Goal: Task Accomplishment & Management: Use online tool/utility

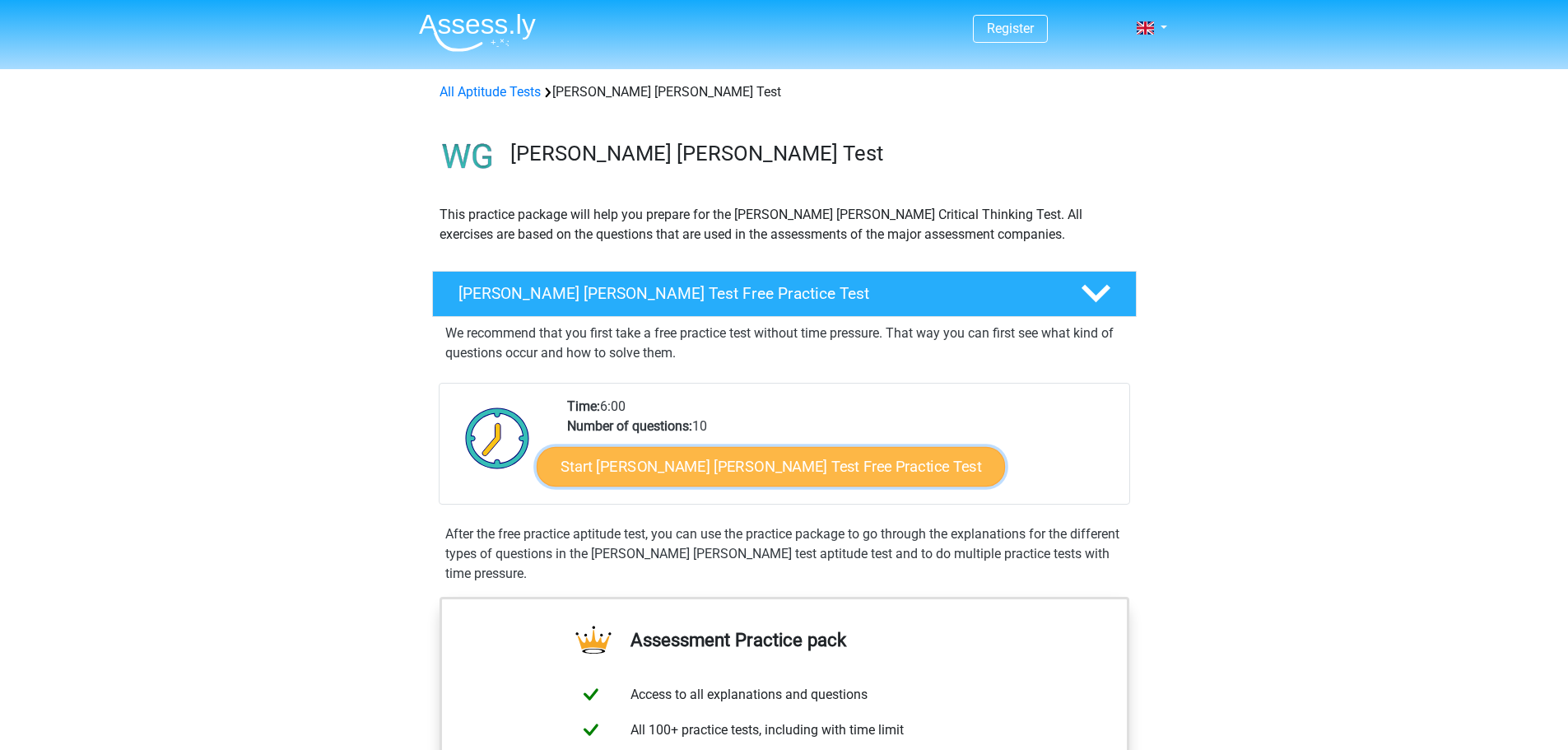
click at [693, 468] on link "Start Watson Glaser Test Free Practice Test" at bounding box center [770, 466] width 469 height 40
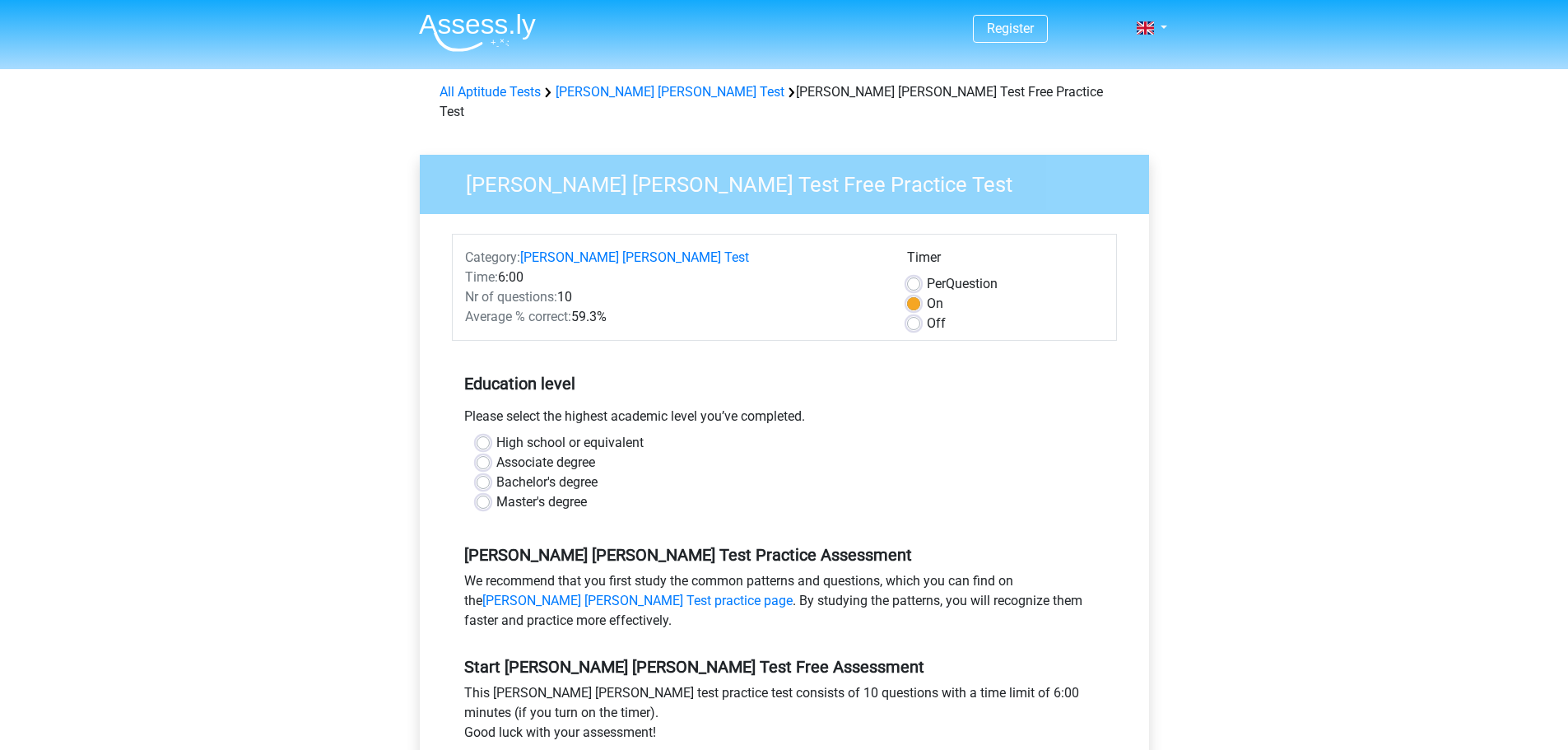
click at [596, 433] on label "High school or equivalent" at bounding box center [570, 442] width 147 height 19
click at [490, 433] on input "High school or equivalent" at bounding box center [483, 441] width 14 height 16
radio input "true"
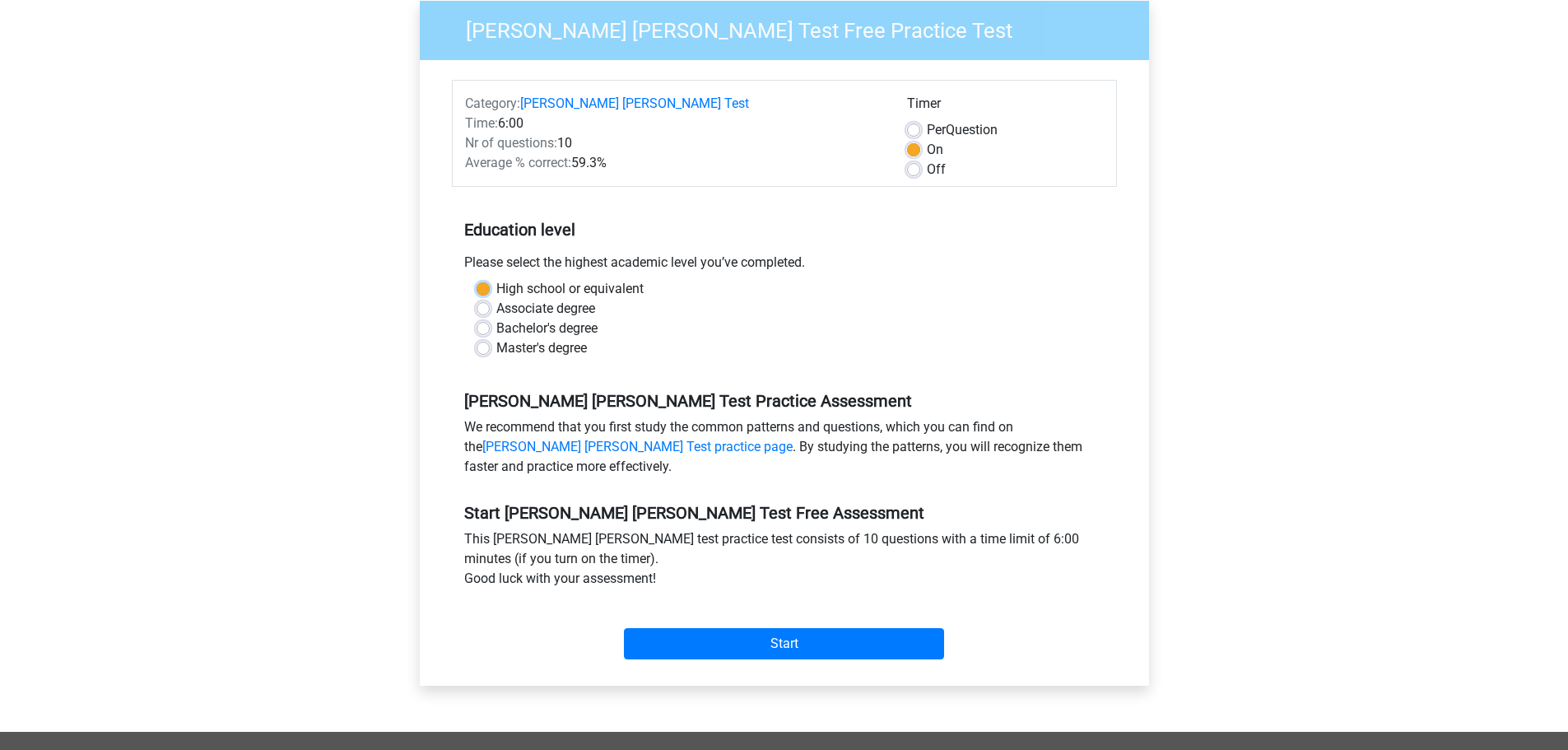
scroll to position [164, 0]
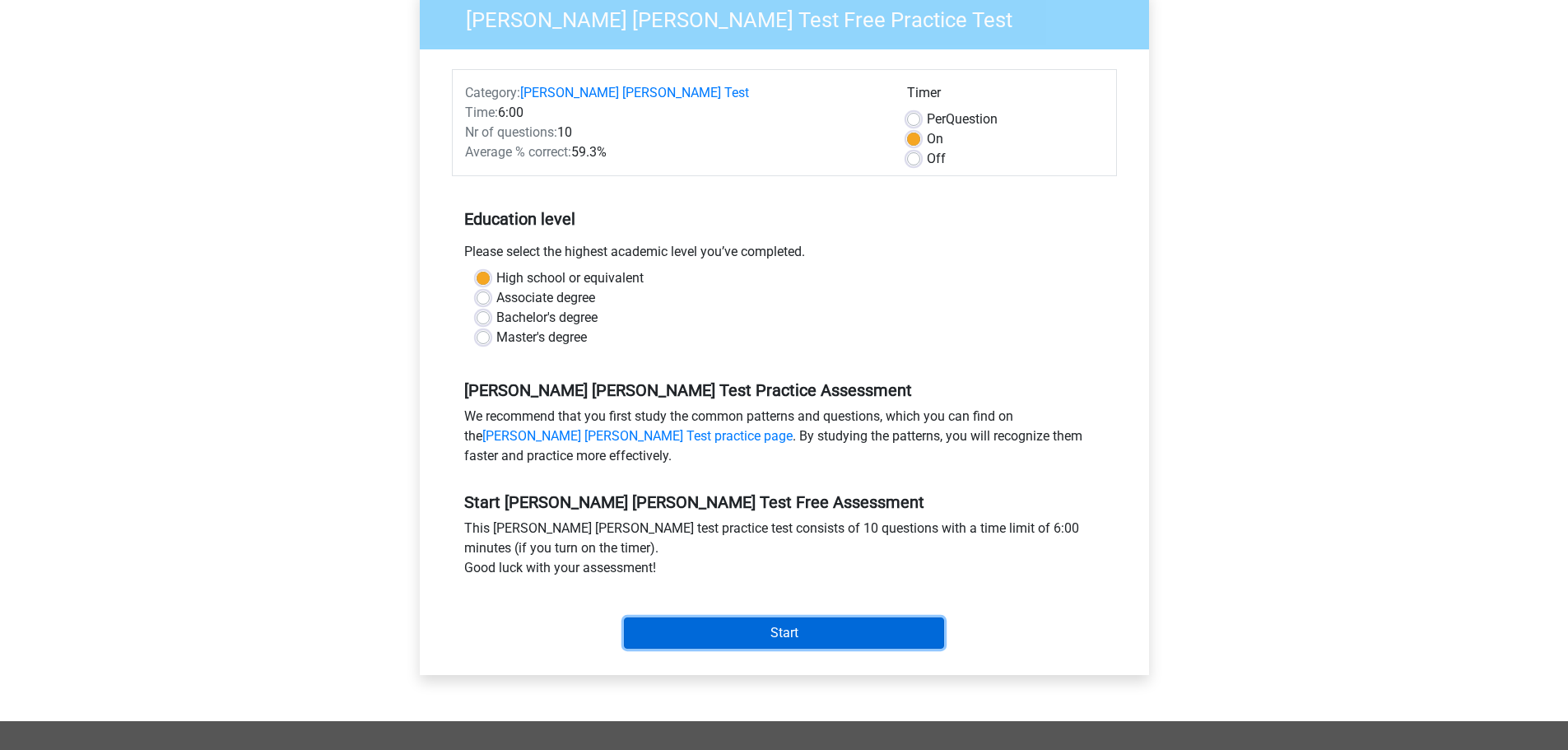
click at [803, 617] on input "Start" at bounding box center [784, 632] width 320 height 31
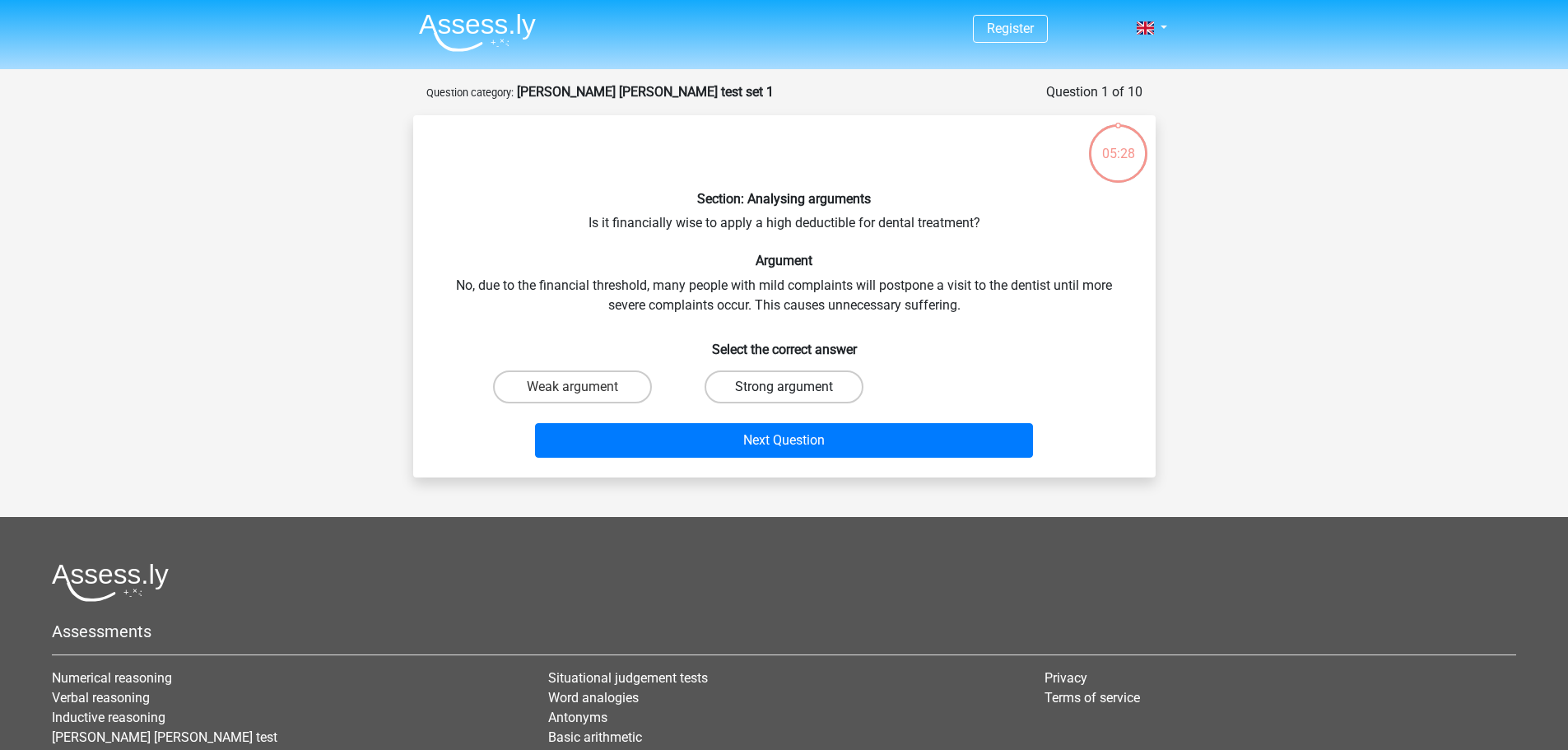
click at [809, 375] on label "Strong argument" at bounding box center [783, 386] width 158 height 33
click at [794, 386] on input "Strong argument" at bounding box center [788, 392] width 11 height 11
radio input "true"
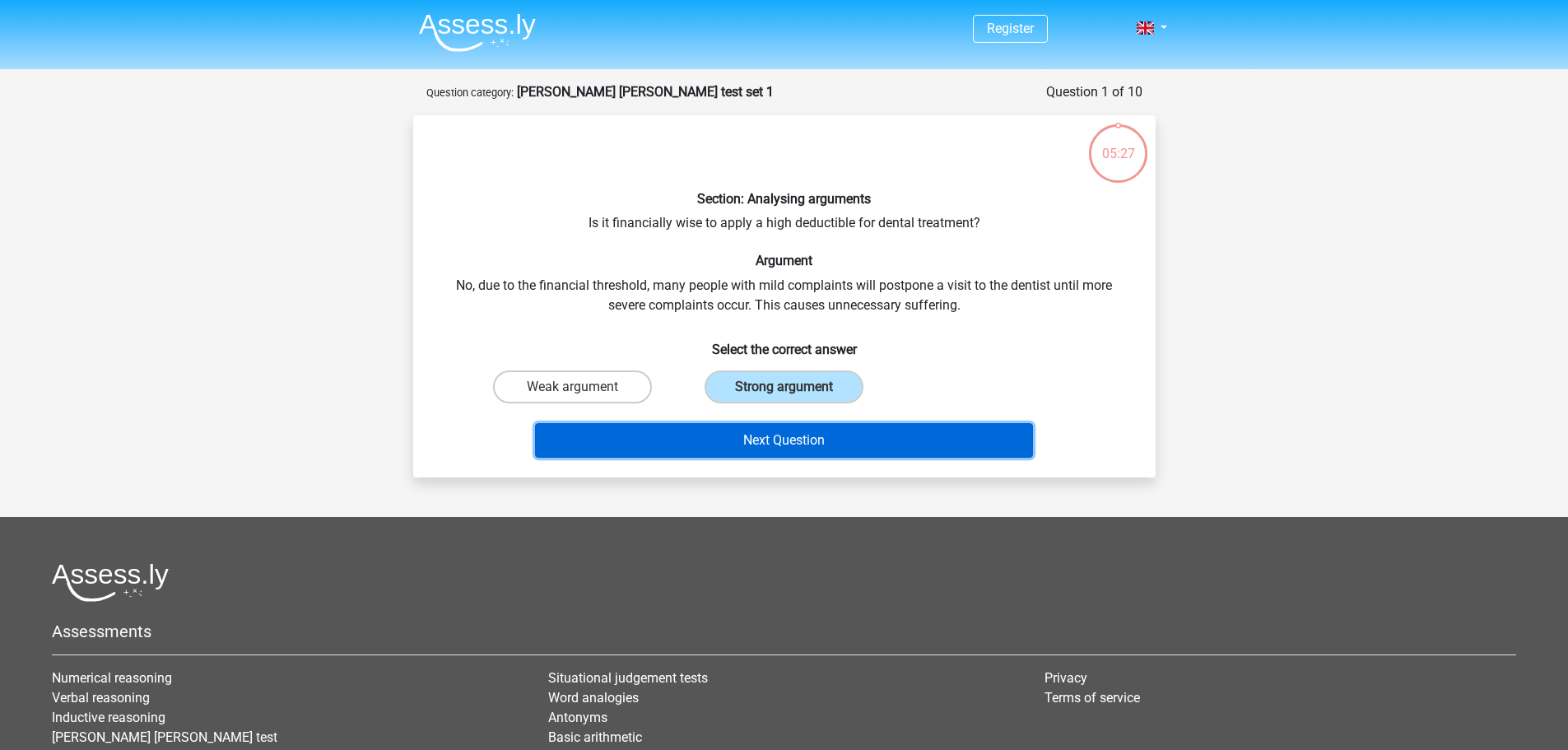
click at [781, 443] on button "Next Question" at bounding box center [783, 440] width 498 height 35
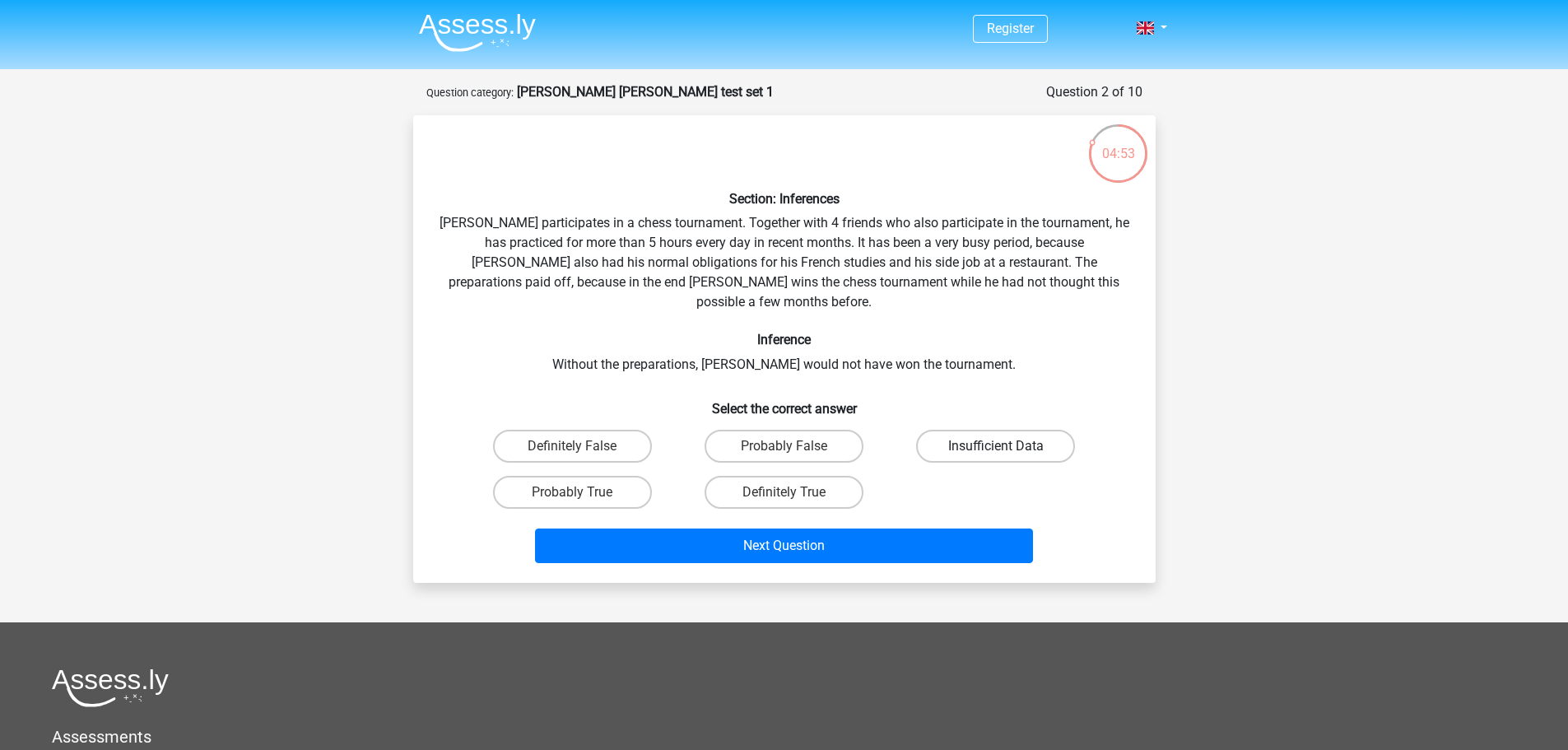
click at [1001, 430] on label "Insufficient Data" at bounding box center [995, 446] width 158 height 33
click at [1001, 446] on input "Insufficient Data" at bounding box center [1001, 451] width 11 height 11
radio input "true"
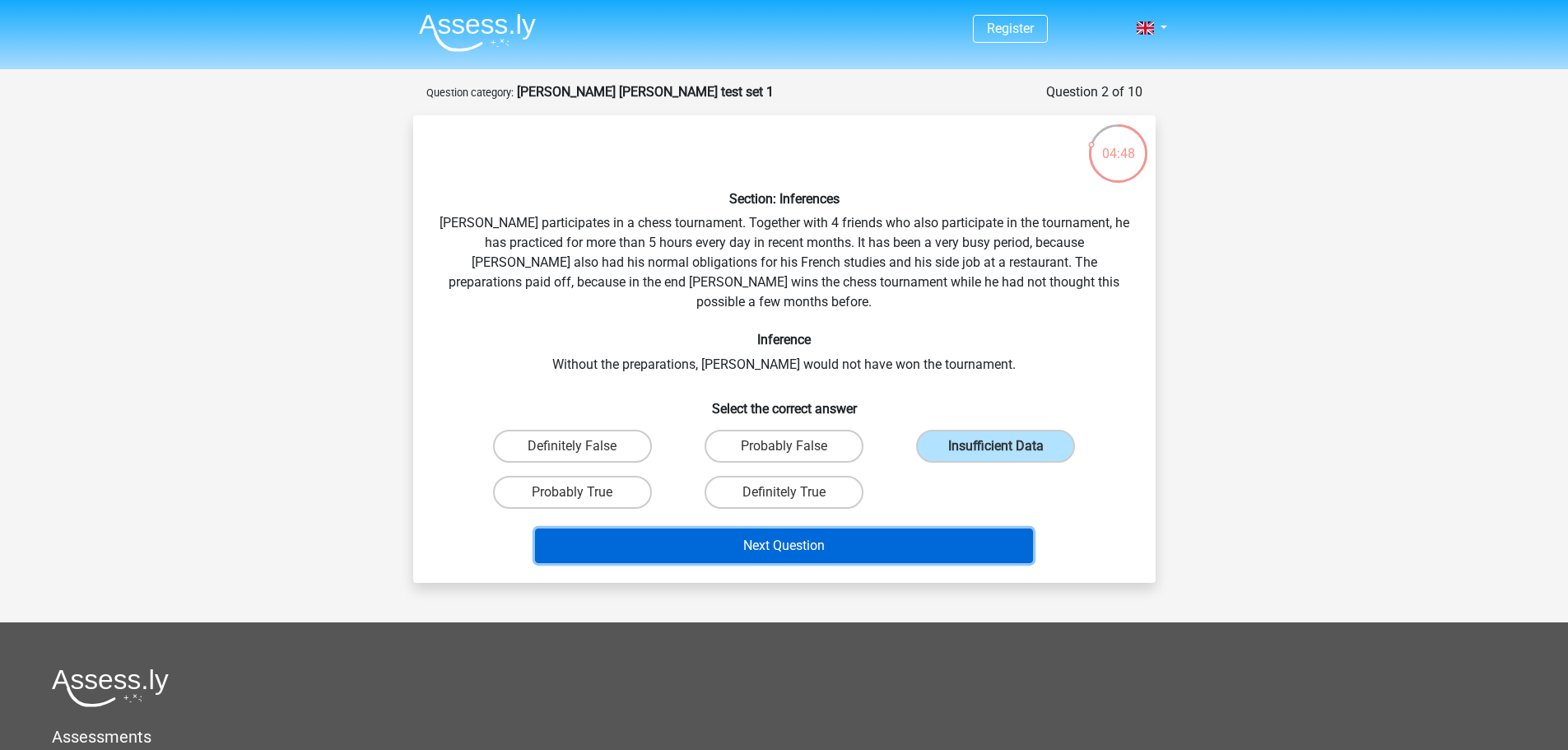
click at [822, 538] on button "Next Question" at bounding box center [783, 545] width 498 height 35
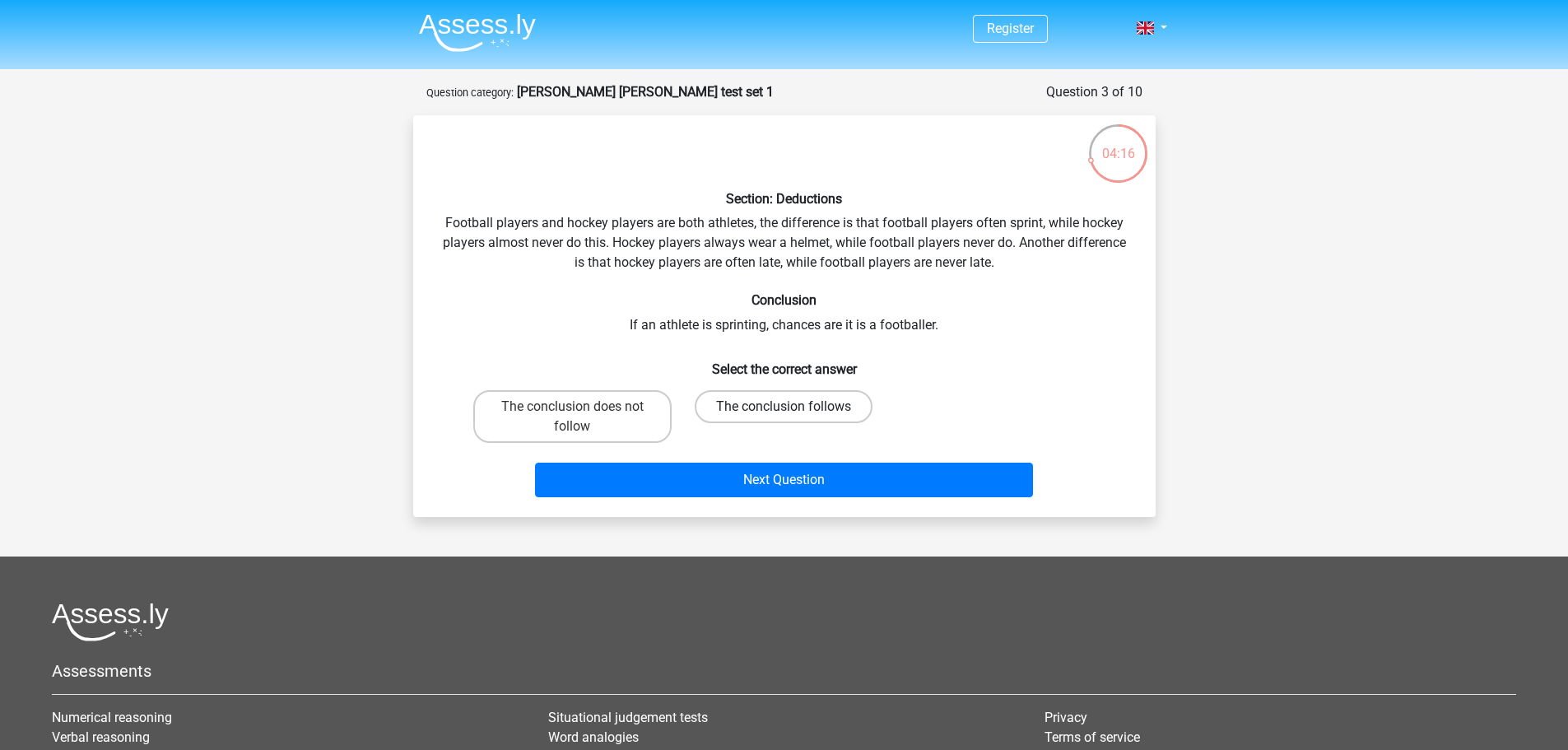
click at [760, 401] on label "The conclusion follows" at bounding box center [784, 406] width 178 height 33
click at [783, 407] on input "The conclusion follows" at bounding box center [788, 412] width 11 height 11
radio input "true"
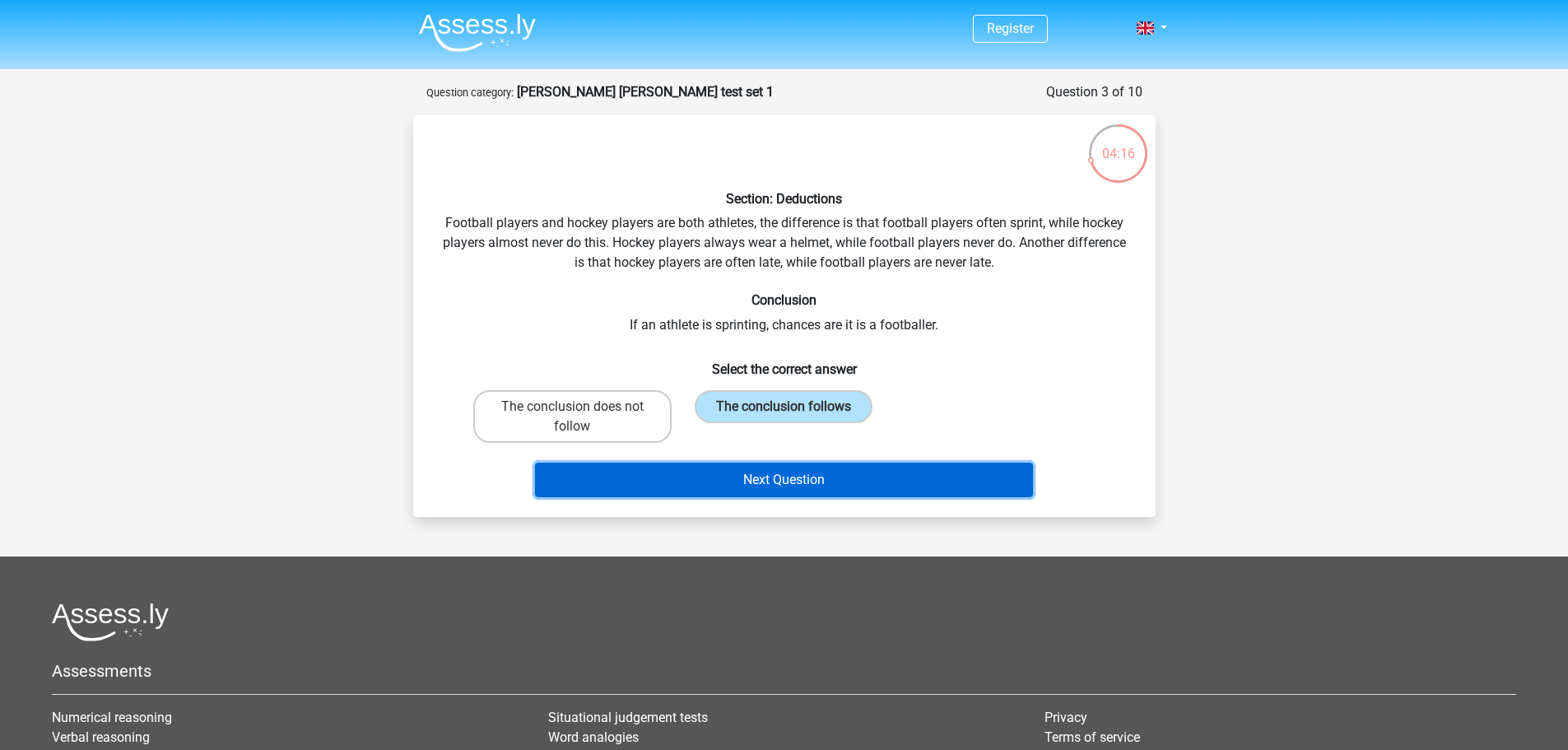
click at [822, 479] on button "Next Question" at bounding box center [783, 480] width 498 height 35
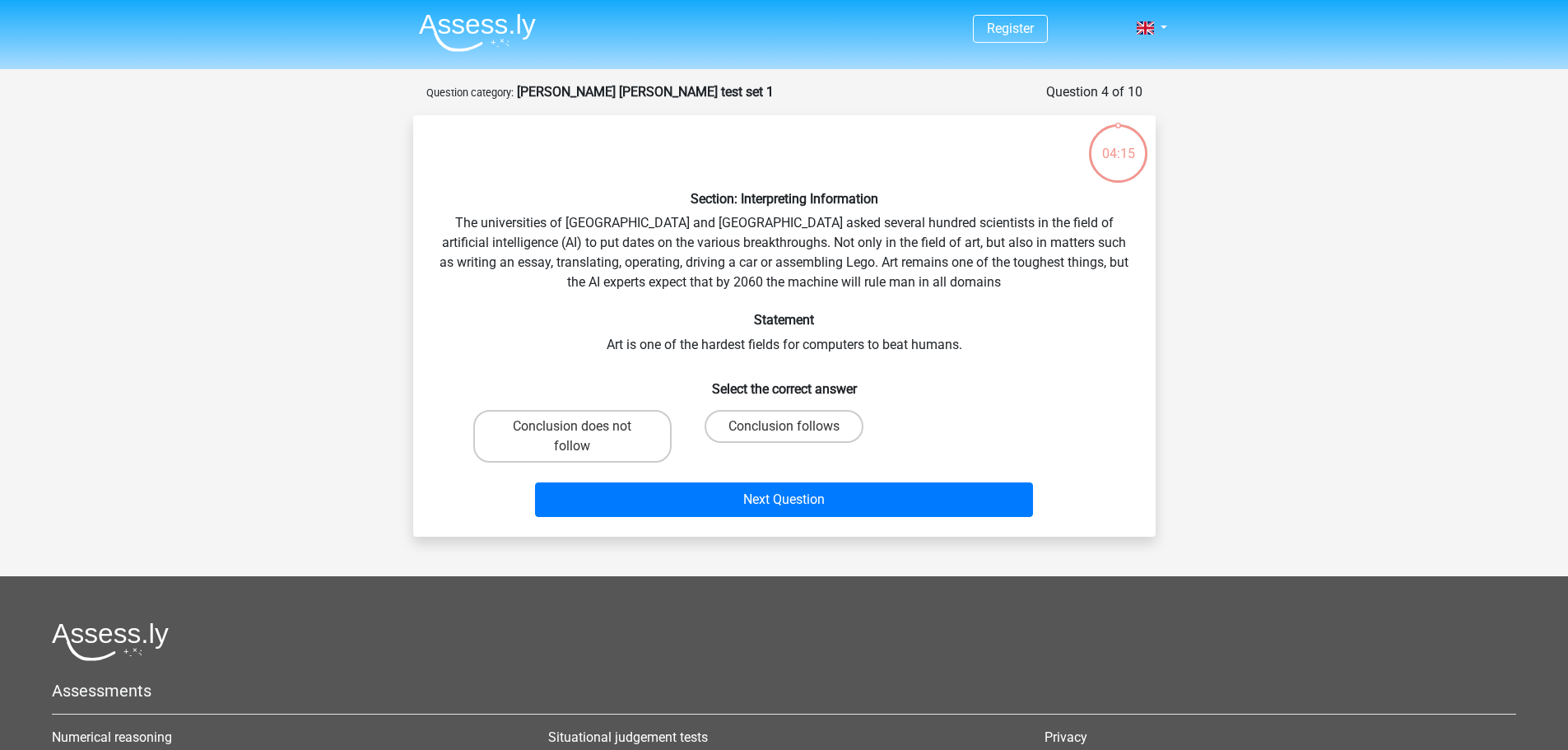
scroll to position [82, 0]
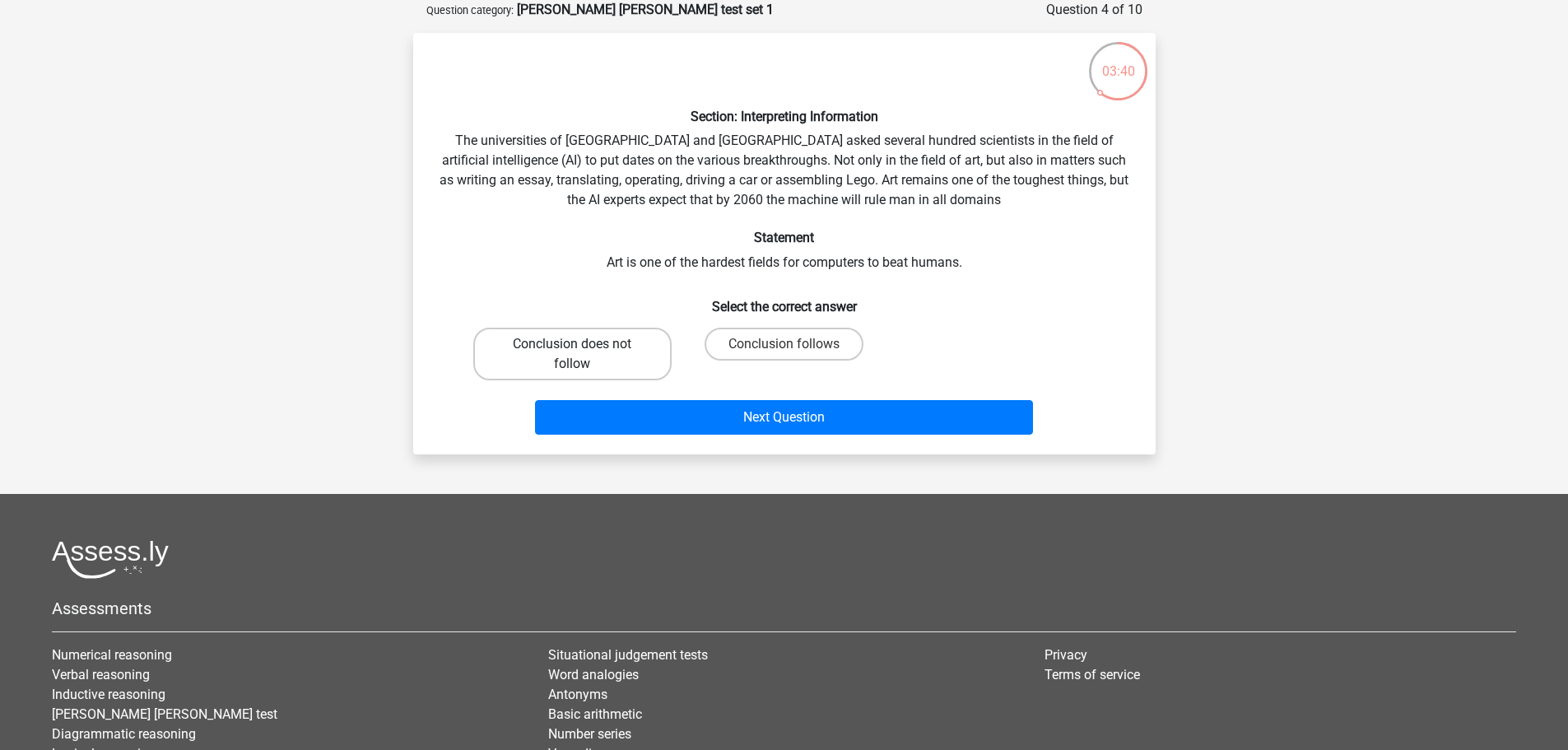
click at [555, 352] on label "Conclusion does not follow" at bounding box center [572, 353] width 198 height 53
click at [572, 352] on input "Conclusion does not follow" at bounding box center [577, 349] width 11 height 11
radio input "true"
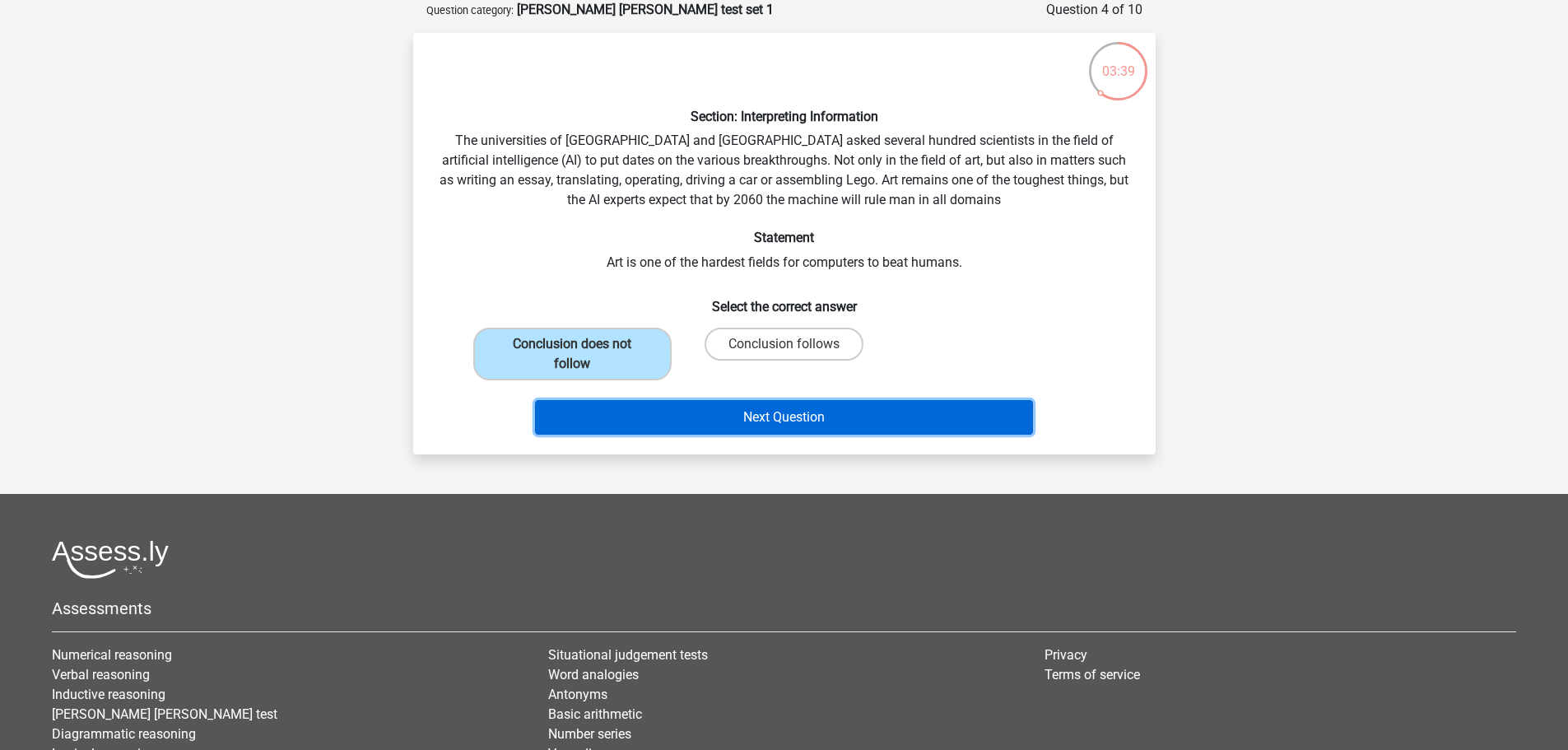
click at [853, 420] on button "Next Question" at bounding box center [783, 417] width 498 height 35
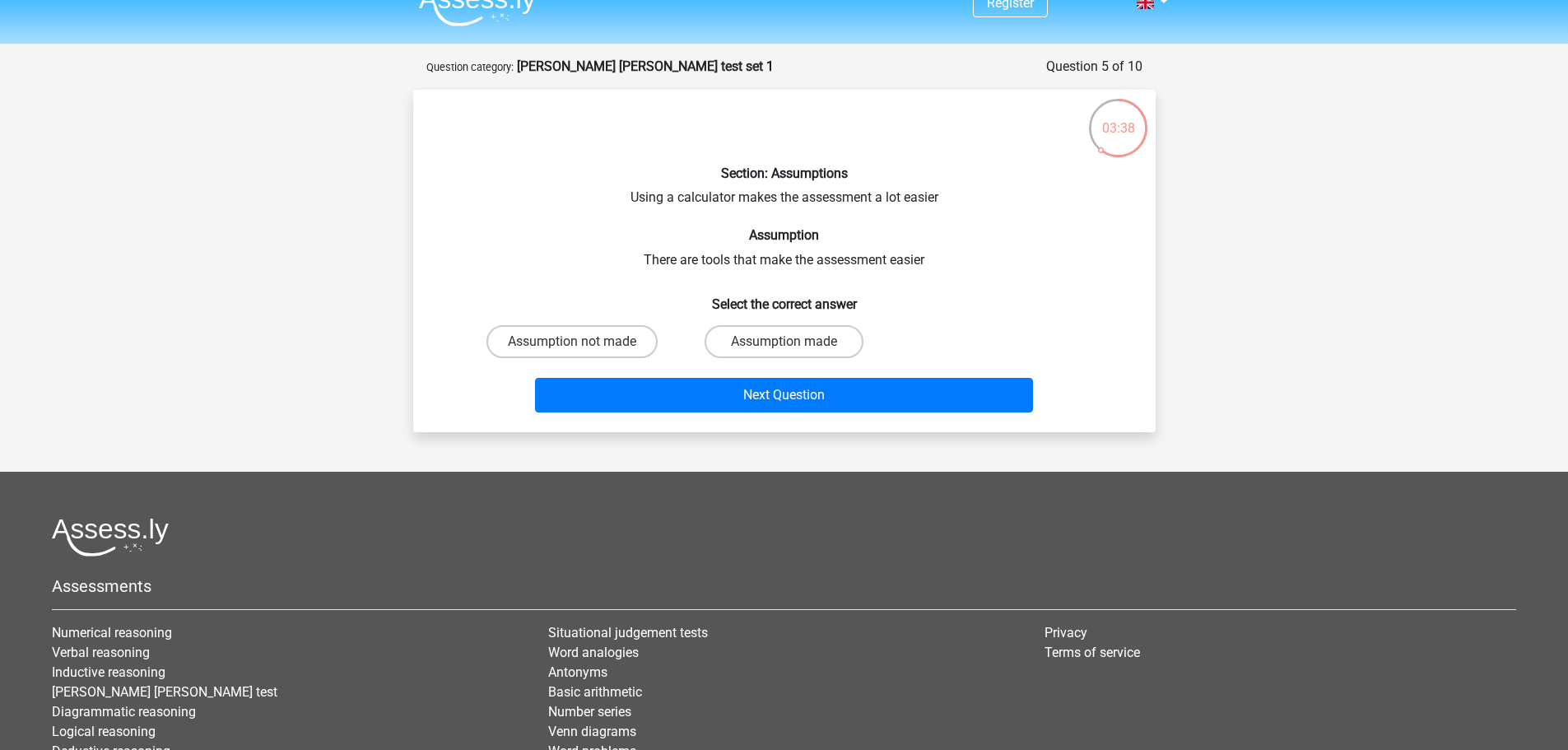
scroll to position [0, 0]
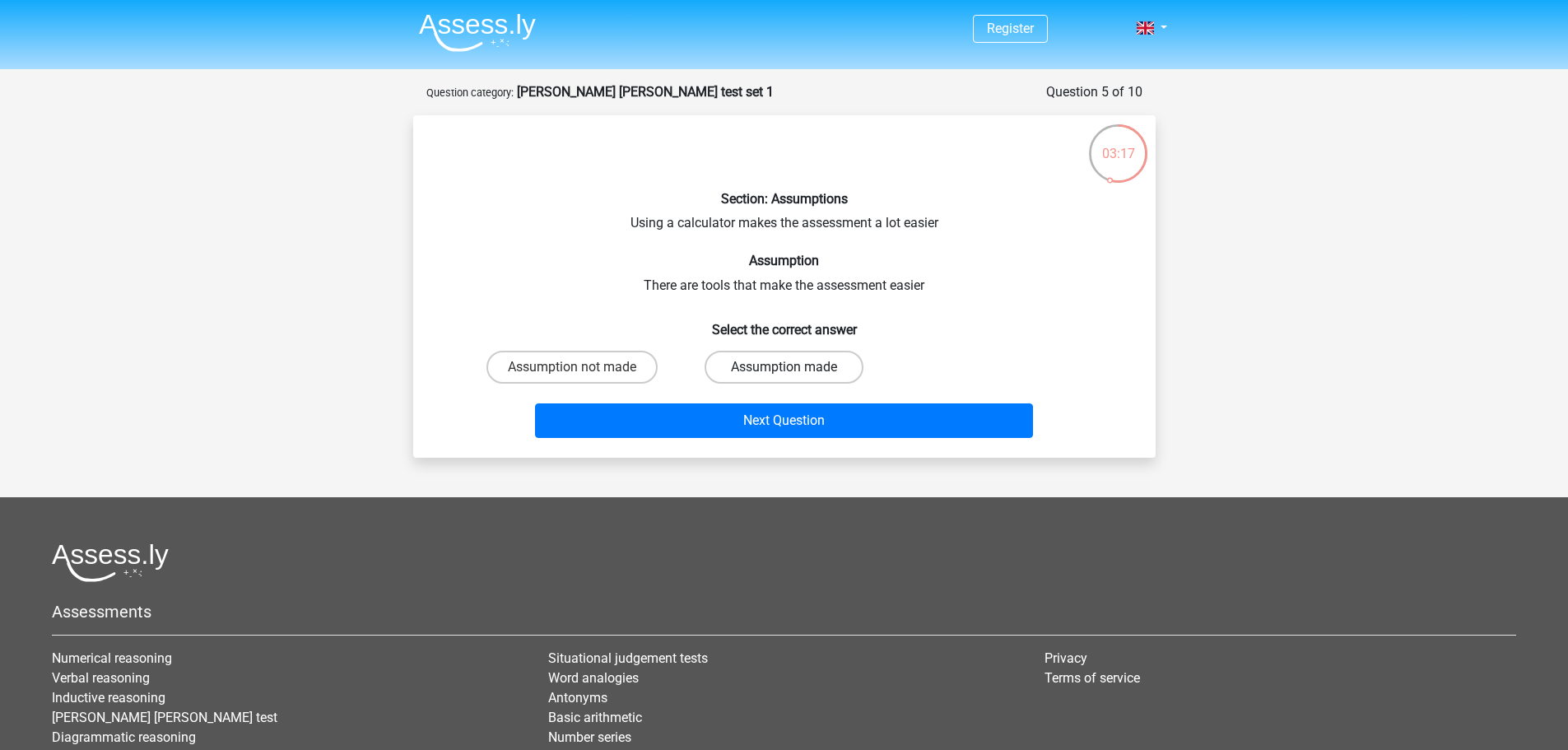
click at [781, 364] on label "Assumption made" at bounding box center [783, 367] width 158 height 33
click at [783, 367] on input "Assumption made" at bounding box center [788, 372] width 11 height 11
radio input "true"
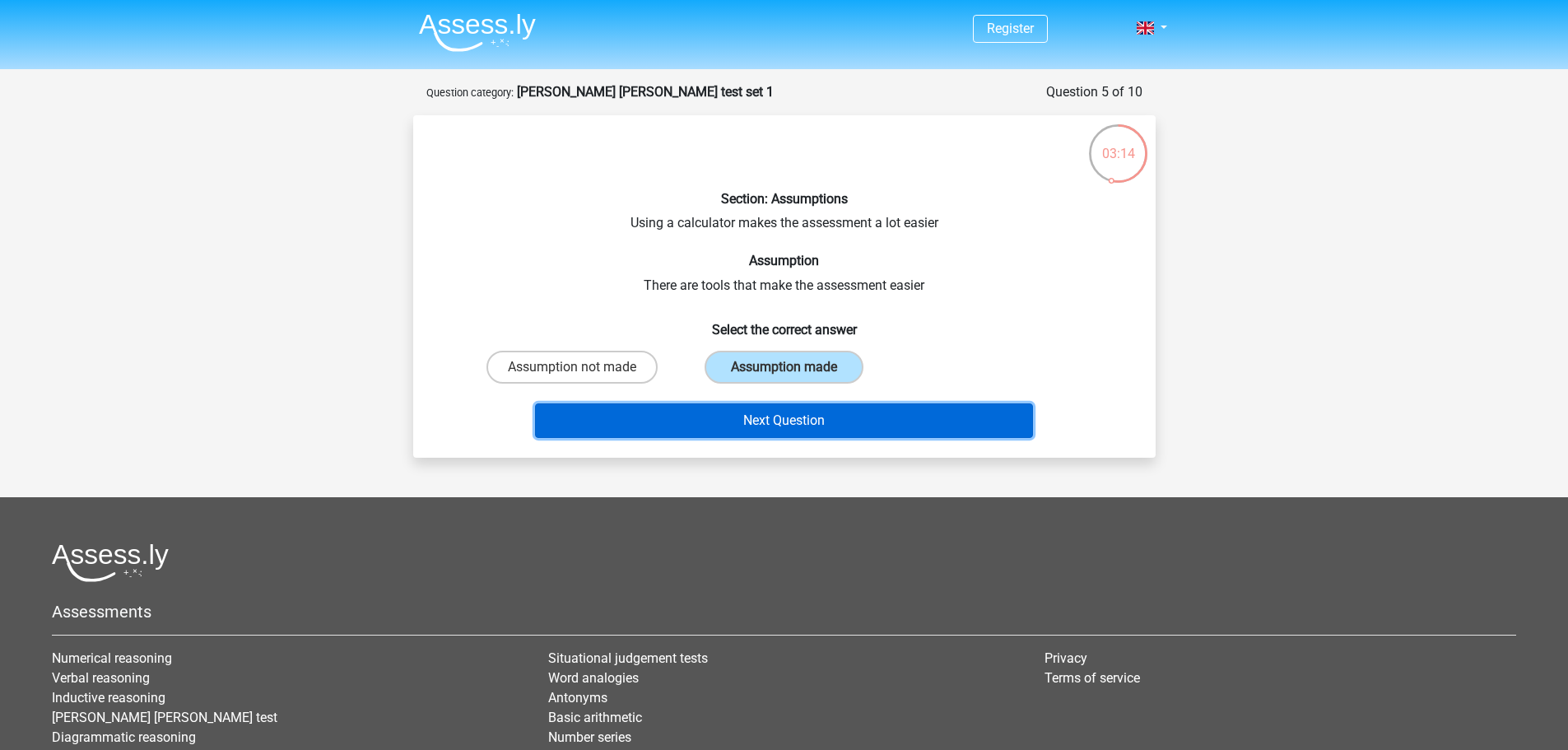
click at [816, 406] on button "Next Question" at bounding box center [783, 420] width 498 height 35
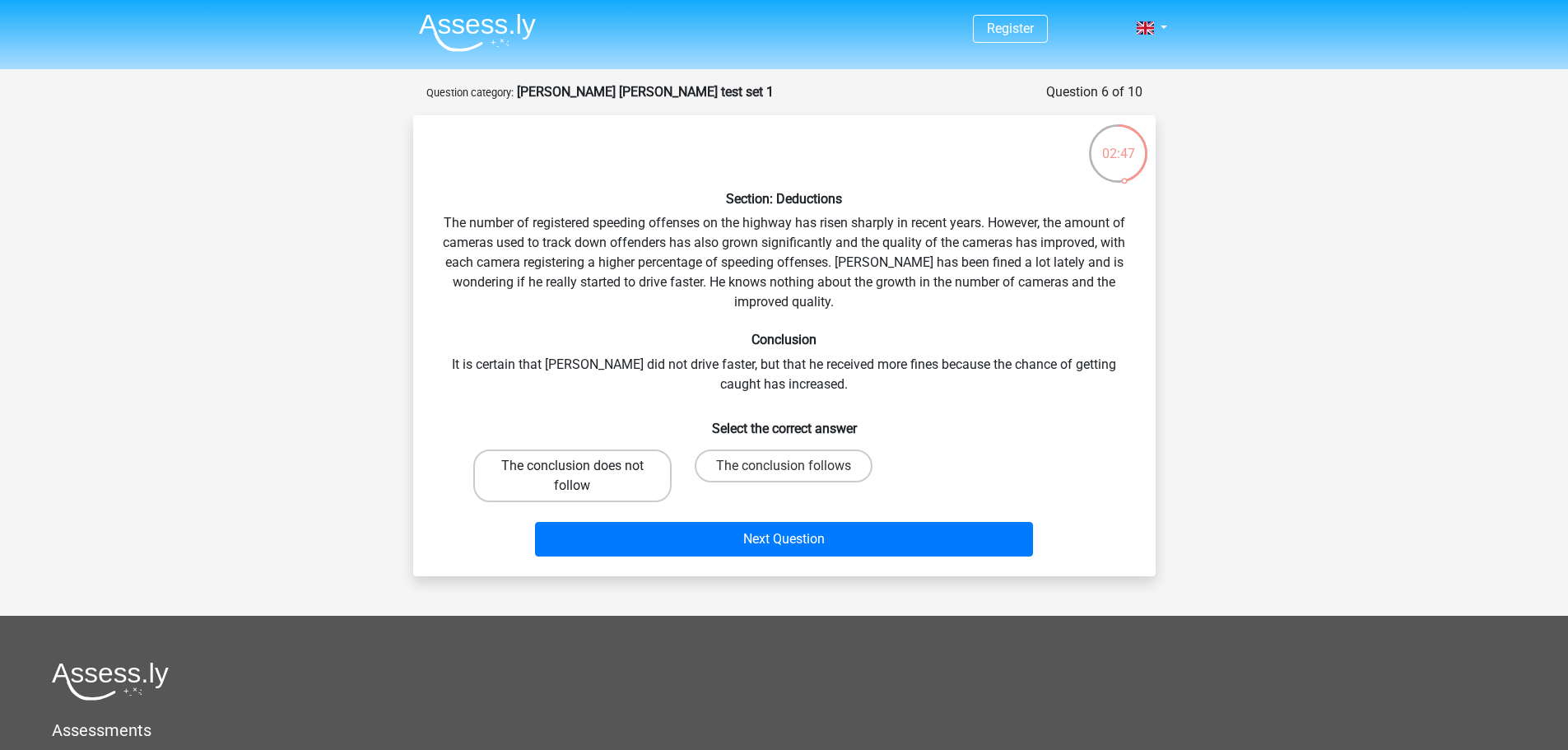
click at [632, 466] on label "The conclusion does not follow" at bounding box center [572, 475] width 198 height 53
click at [583, 466] on input "The conclusion does not follow" at bounding box center [577, 471] width 11 height 11
radio input "true"
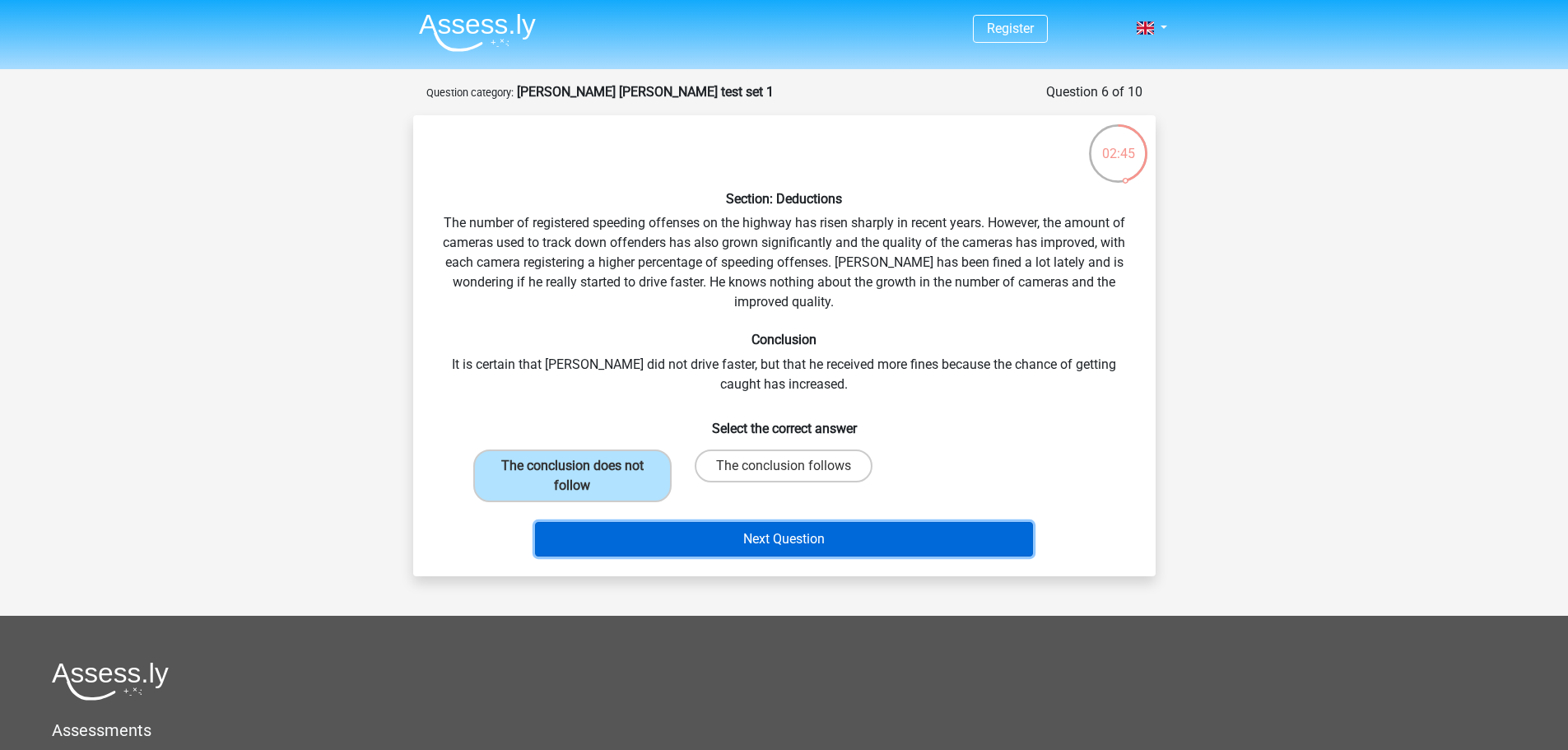
click at [808, 539] on button "Next Question" at bounding box center [783, 539] width 498 height 35
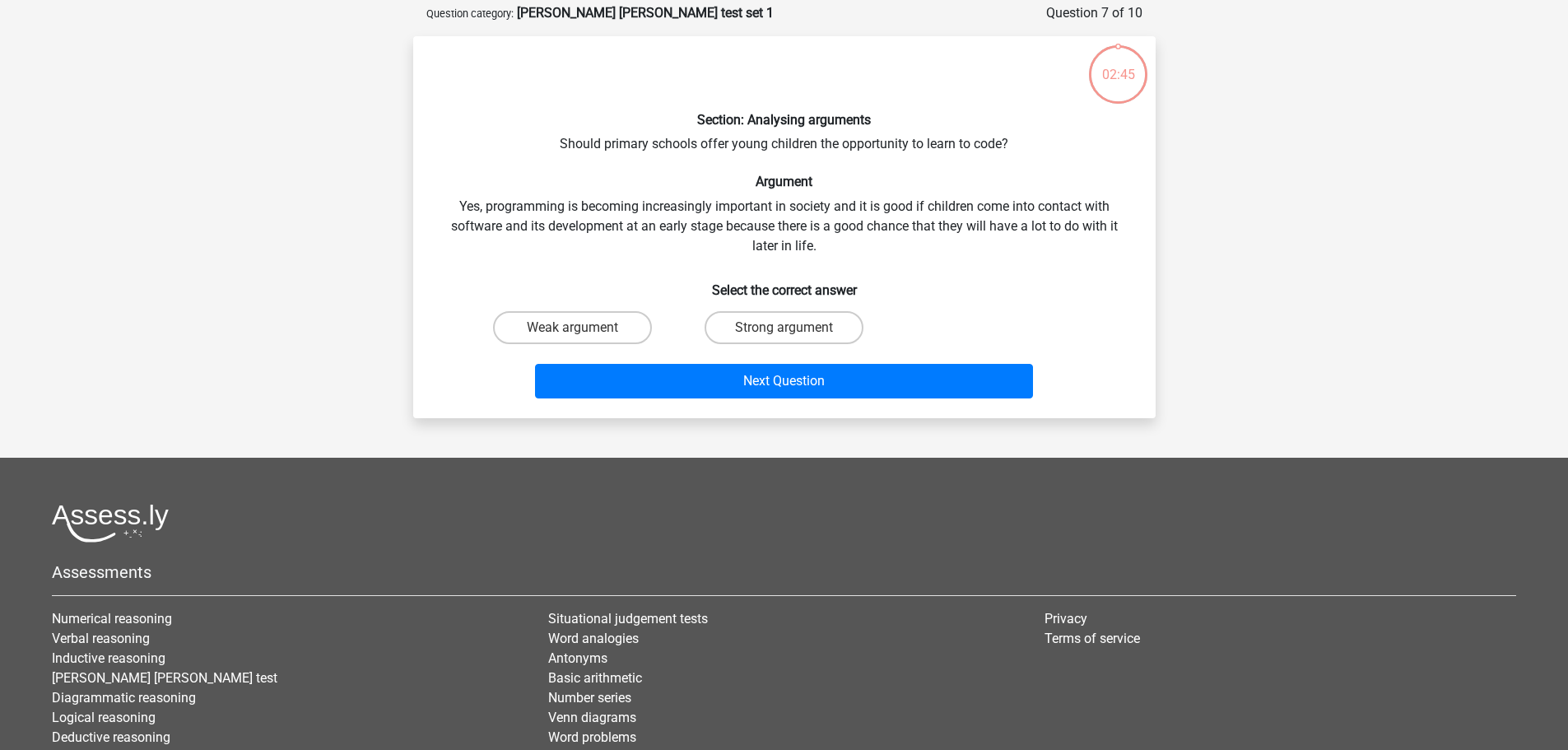
scroll to position [82, 0]
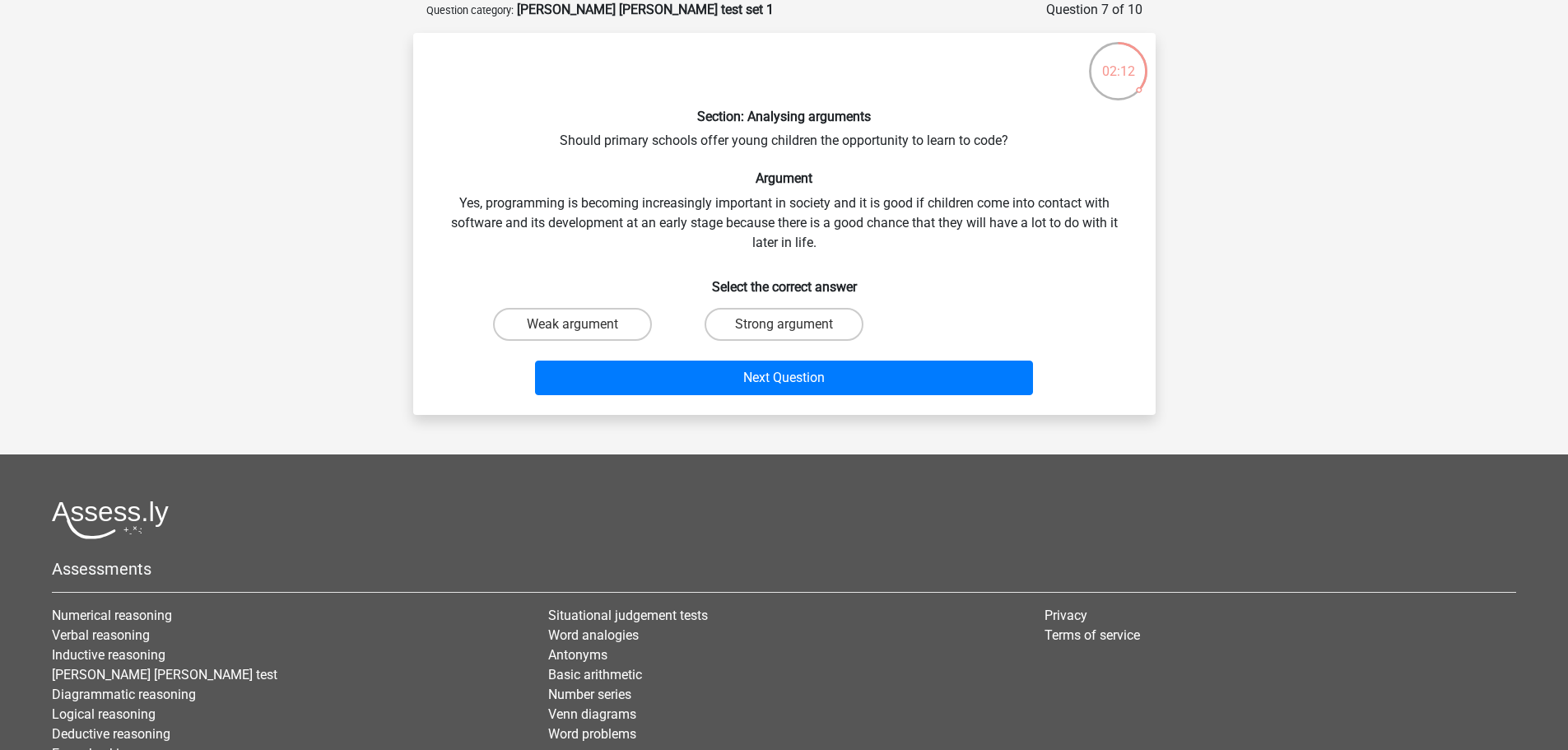
click at [784, 328] on input "Strong argument" at bounding box center [788, 330] width 11 height 11
radio input "true"
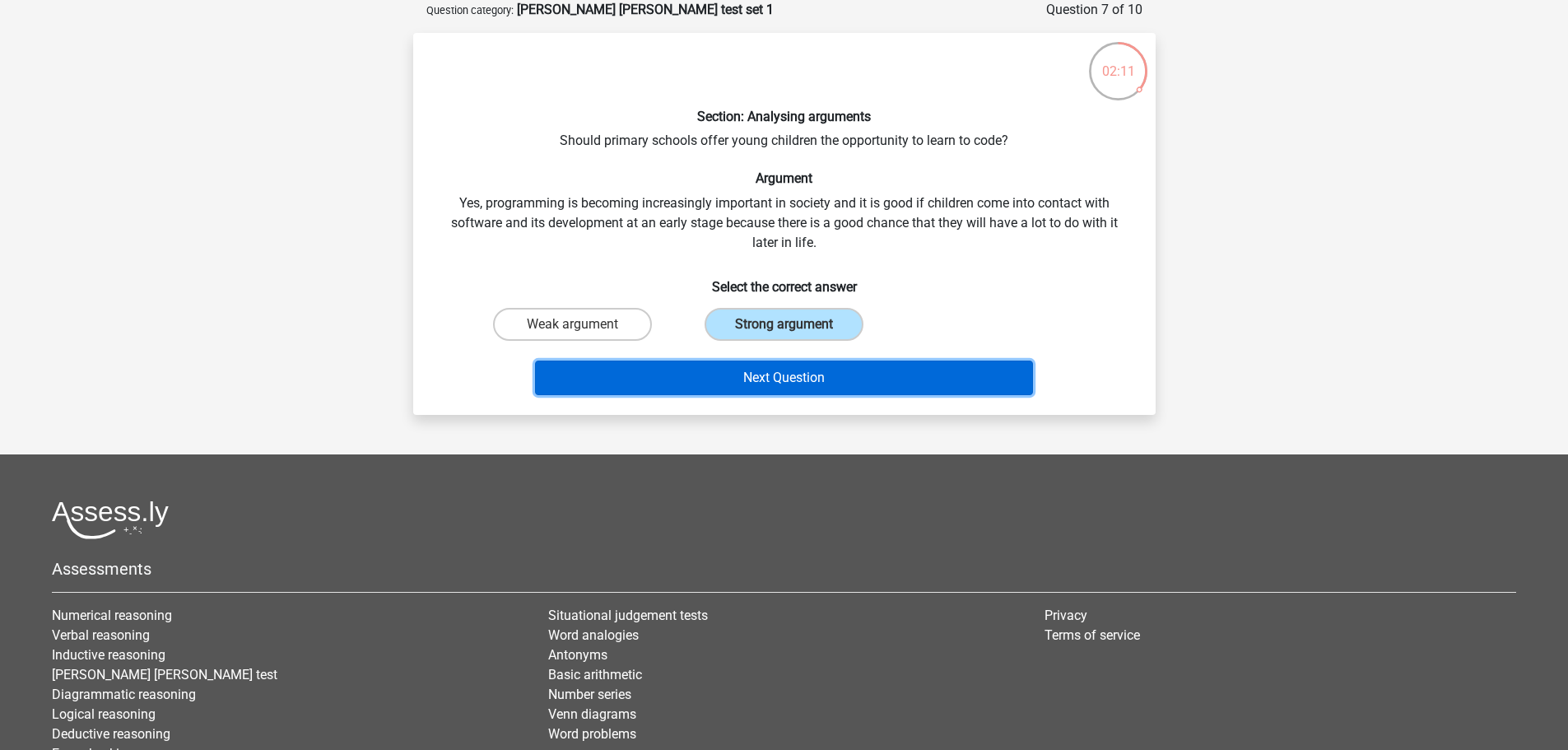
click at [788, 377] on button "Next Question" at bounding box center [783, 377] width 498 height 35
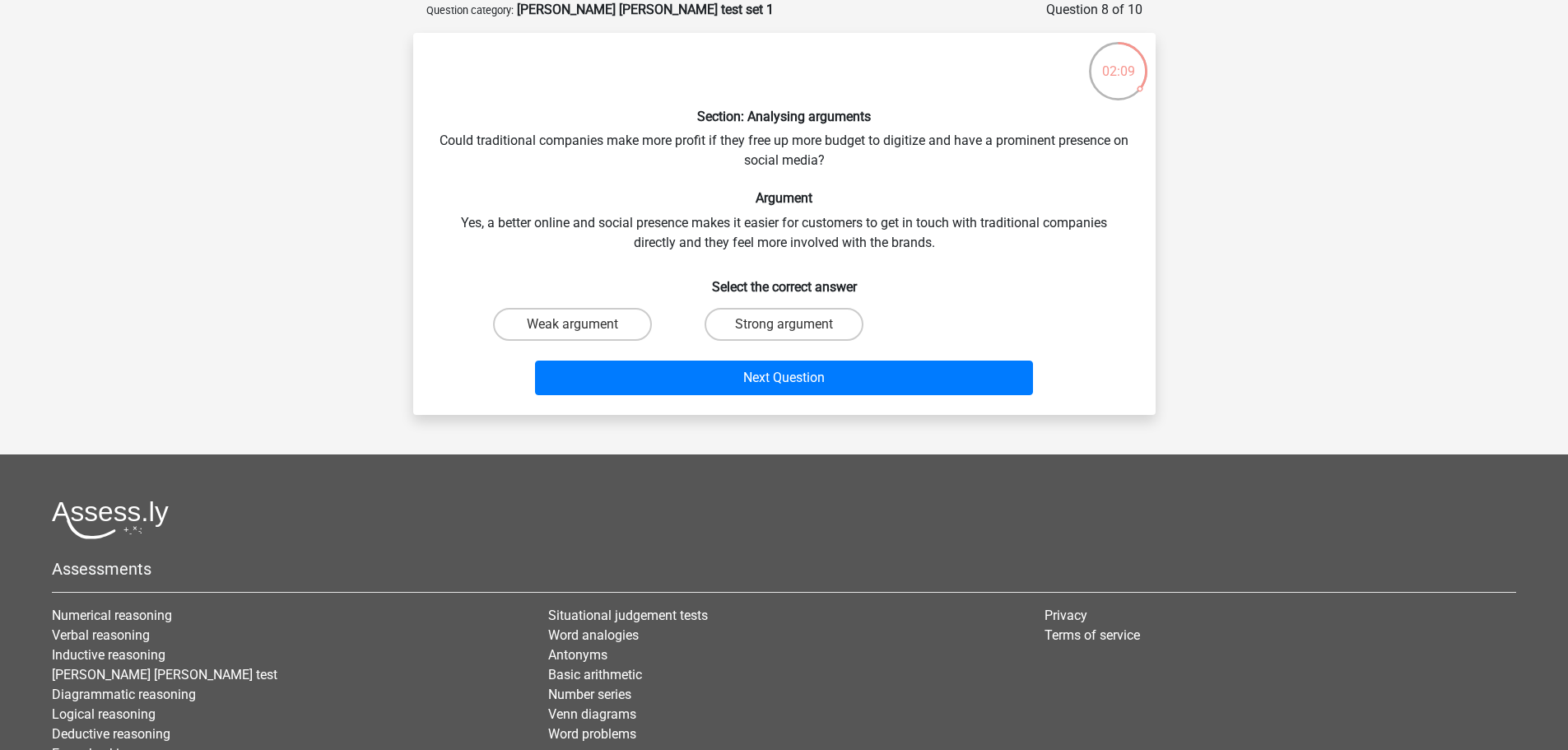
scroll to position [0, 0]
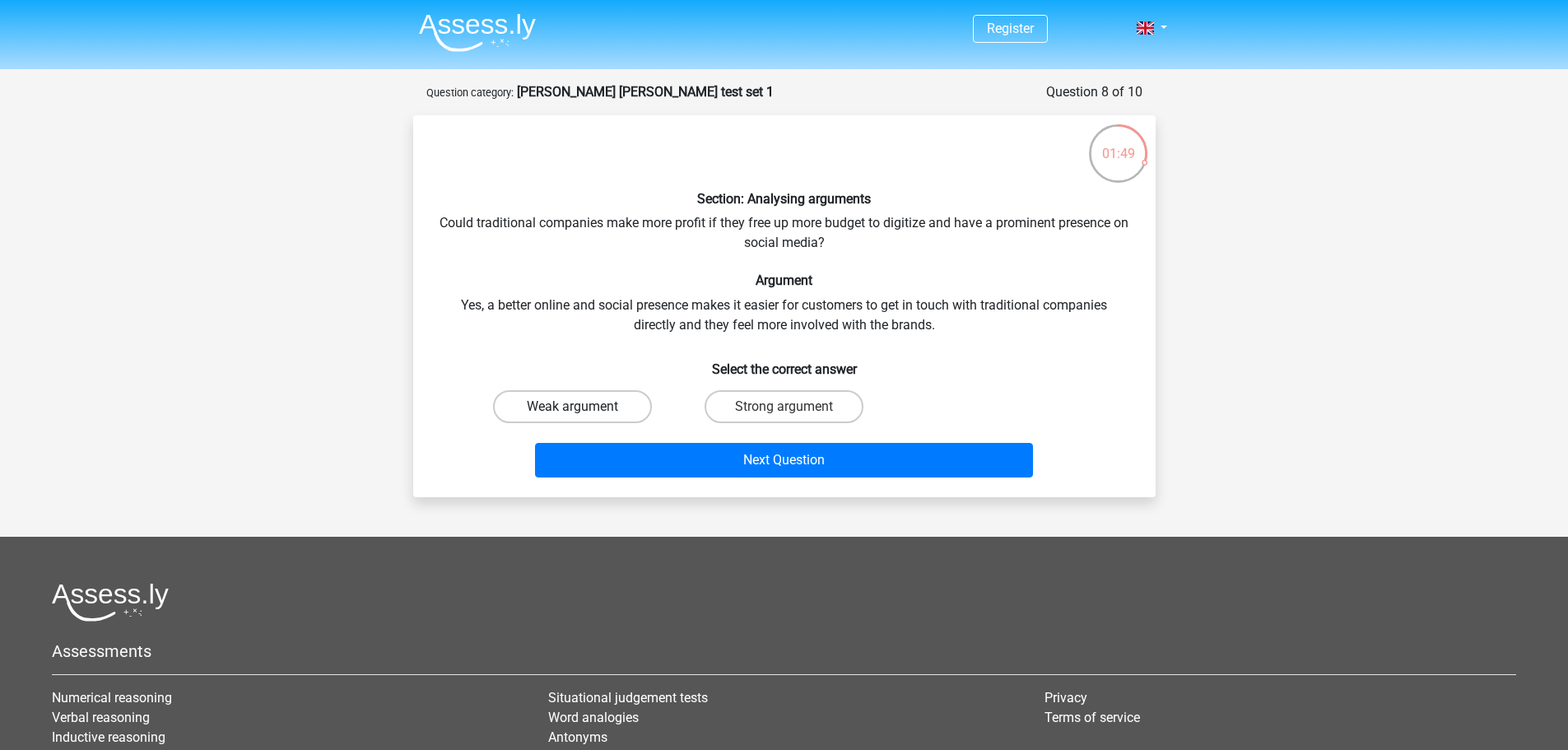
click at [603, 401] on label "Weak argument" at bounding box center [572, 406] width 158 height 33
click at [583, 407] on input "Weak argument" at bounding box center [577, 412] width 11 height 11
radio input "true"
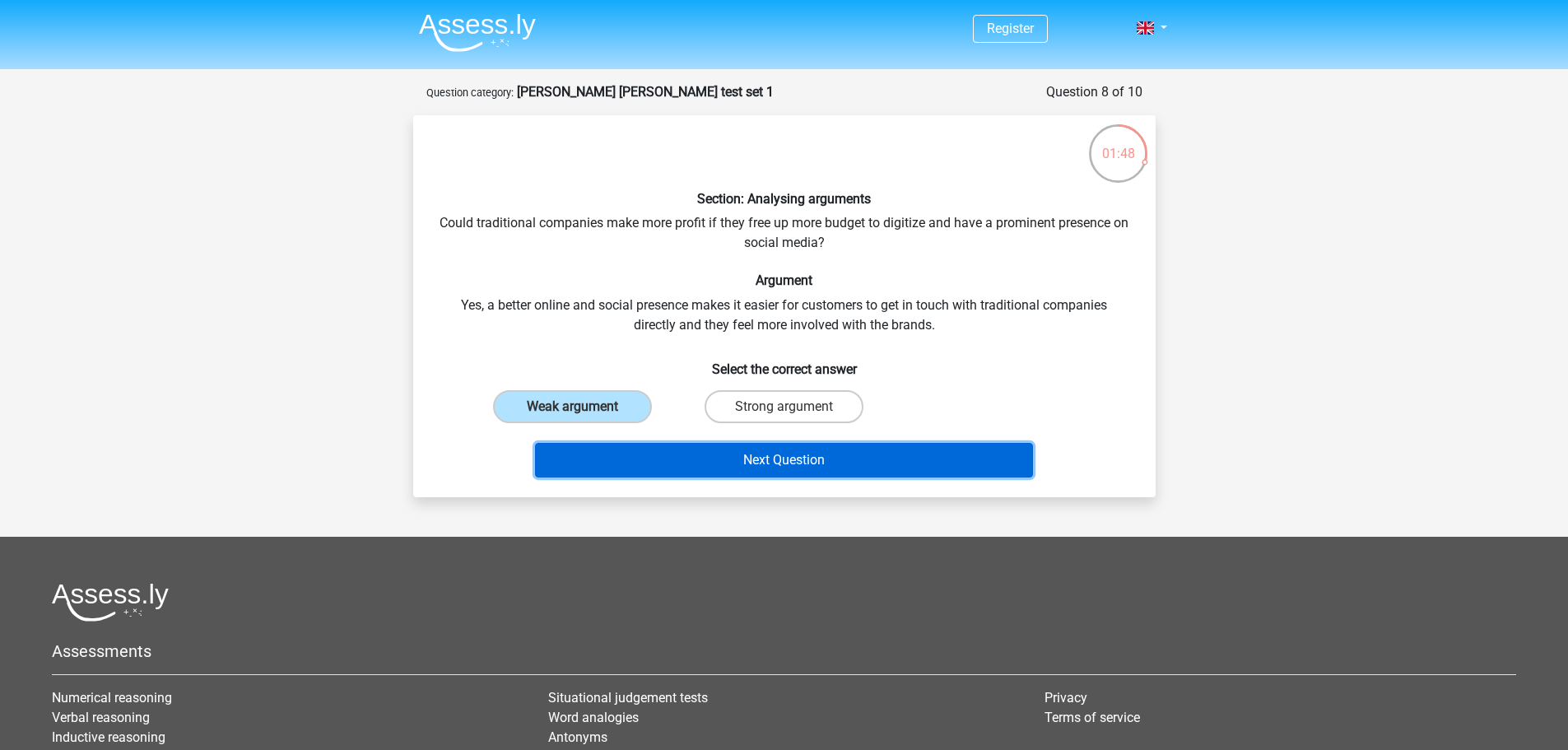
click at [782, 468] on button "Next Question" at bounding box center [783, 459] width 498 height 35
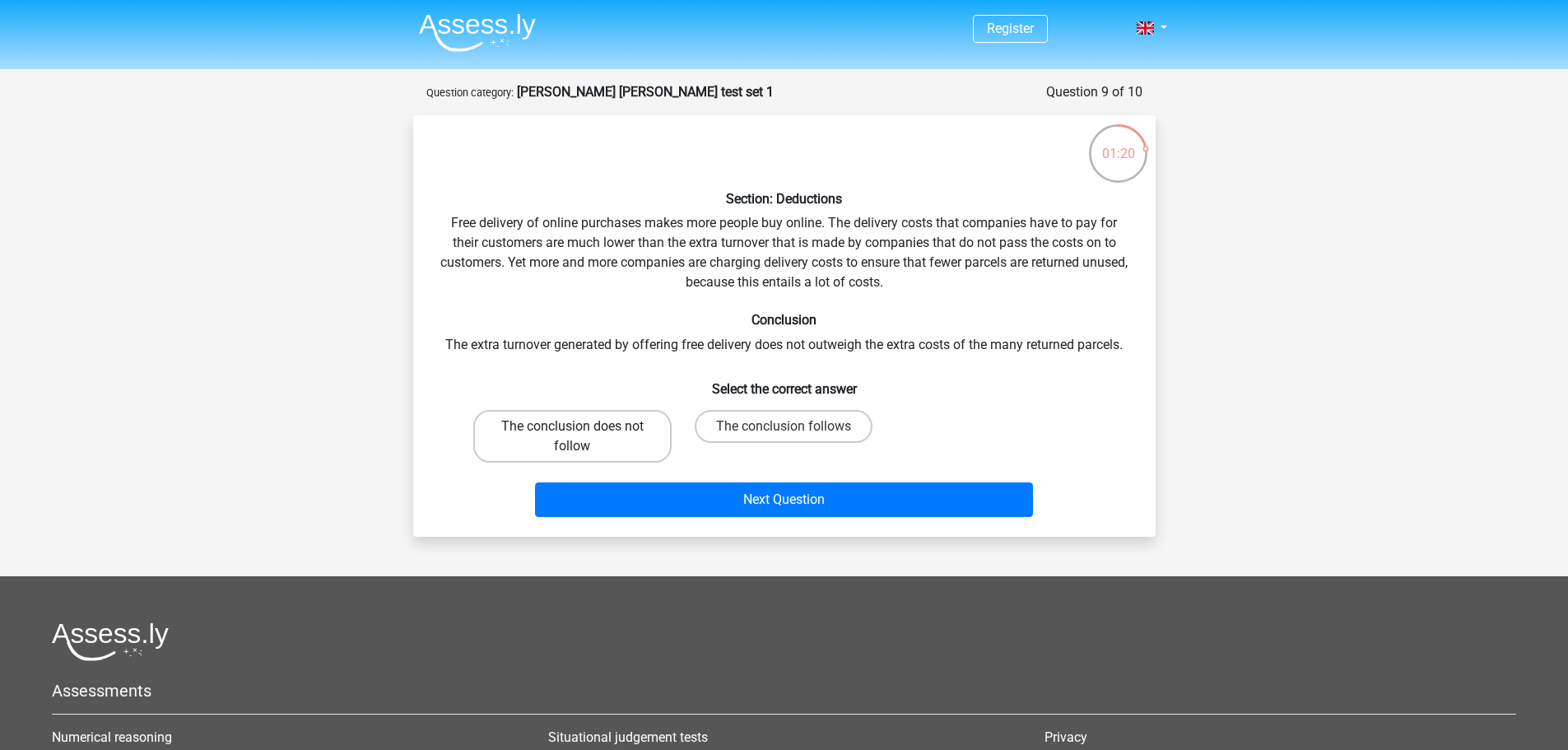
click at [590, 427] on label "The conclusion does not follow" at bounding box center [572, 436] width 198 height 53
click at [583, 427] on input "The conclusion does not follow" at bounding box center [577, 431] width 11 height 11
radio input "true"
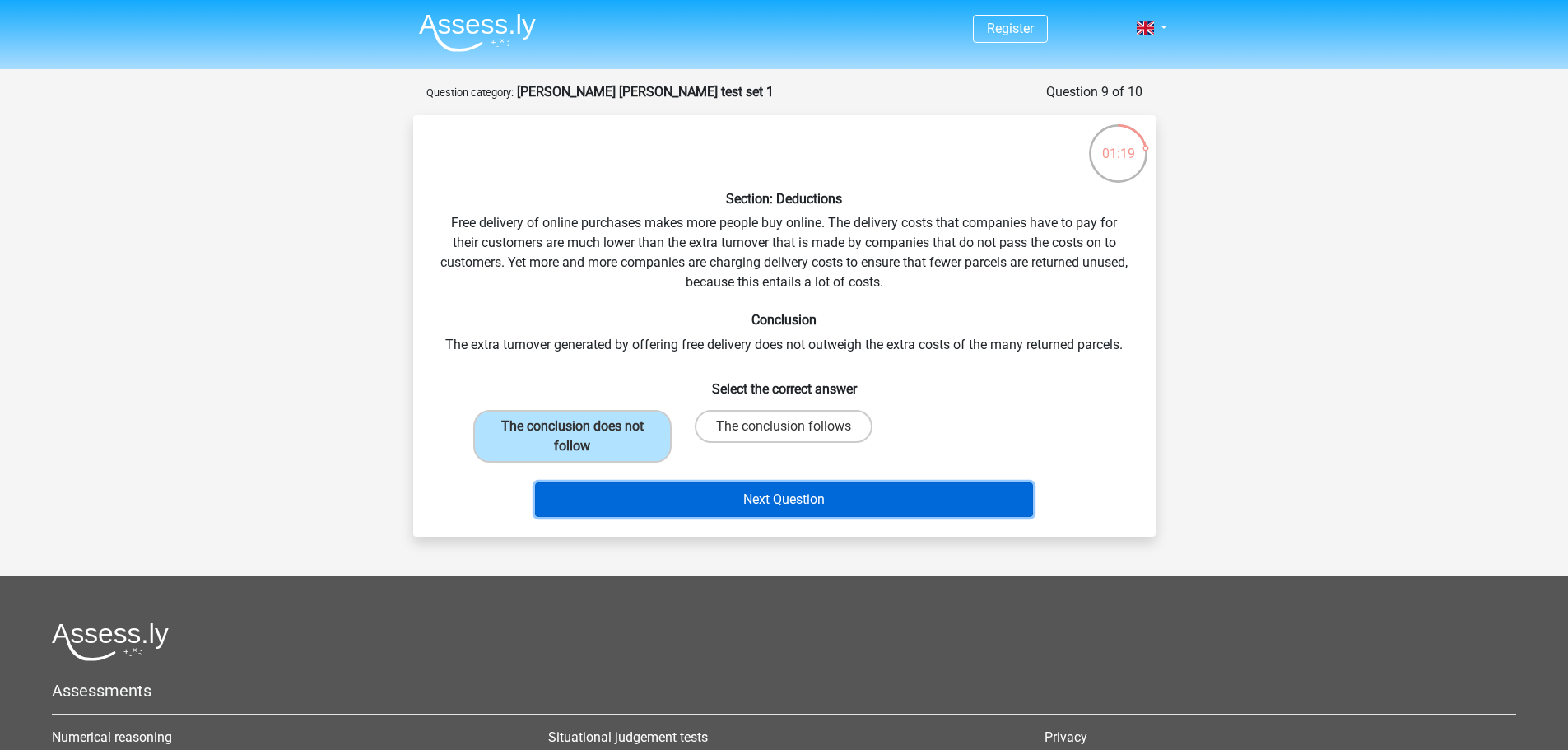
click at [787, 492] on button "Next Question" at bounding box center [783, 499] width 498 height 35
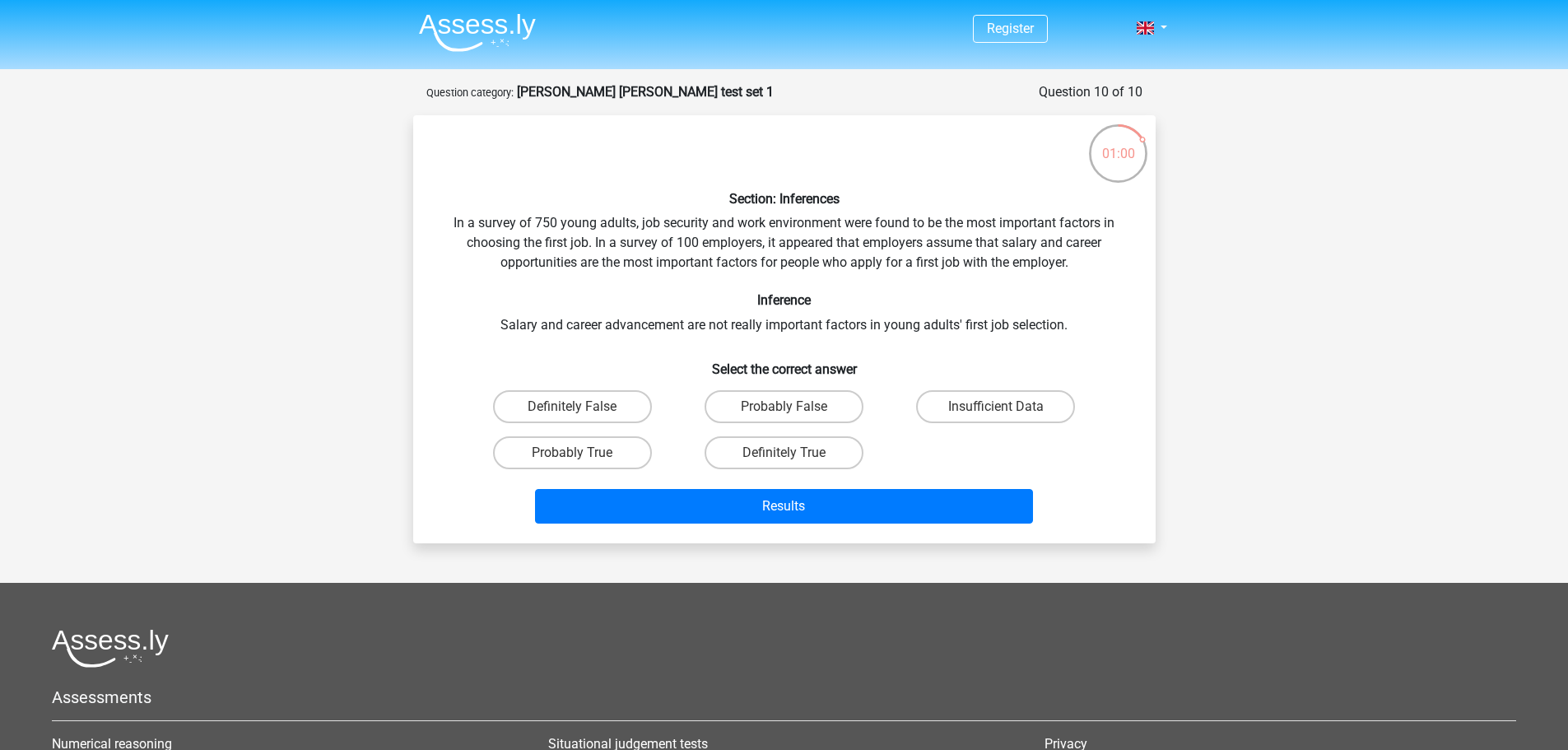
click at [1006, 425] on div "Insufficient Data" at bounding box center [996, 407] width 212 height 46
click at [1010, 414] on label "Insufficient Data" at bounding box center [995, 406] width 158 height 33
click at [1007, 414] on input "Insufficient Data" at bounding box center [1001, 412] width 11 height 11
radio input "true"
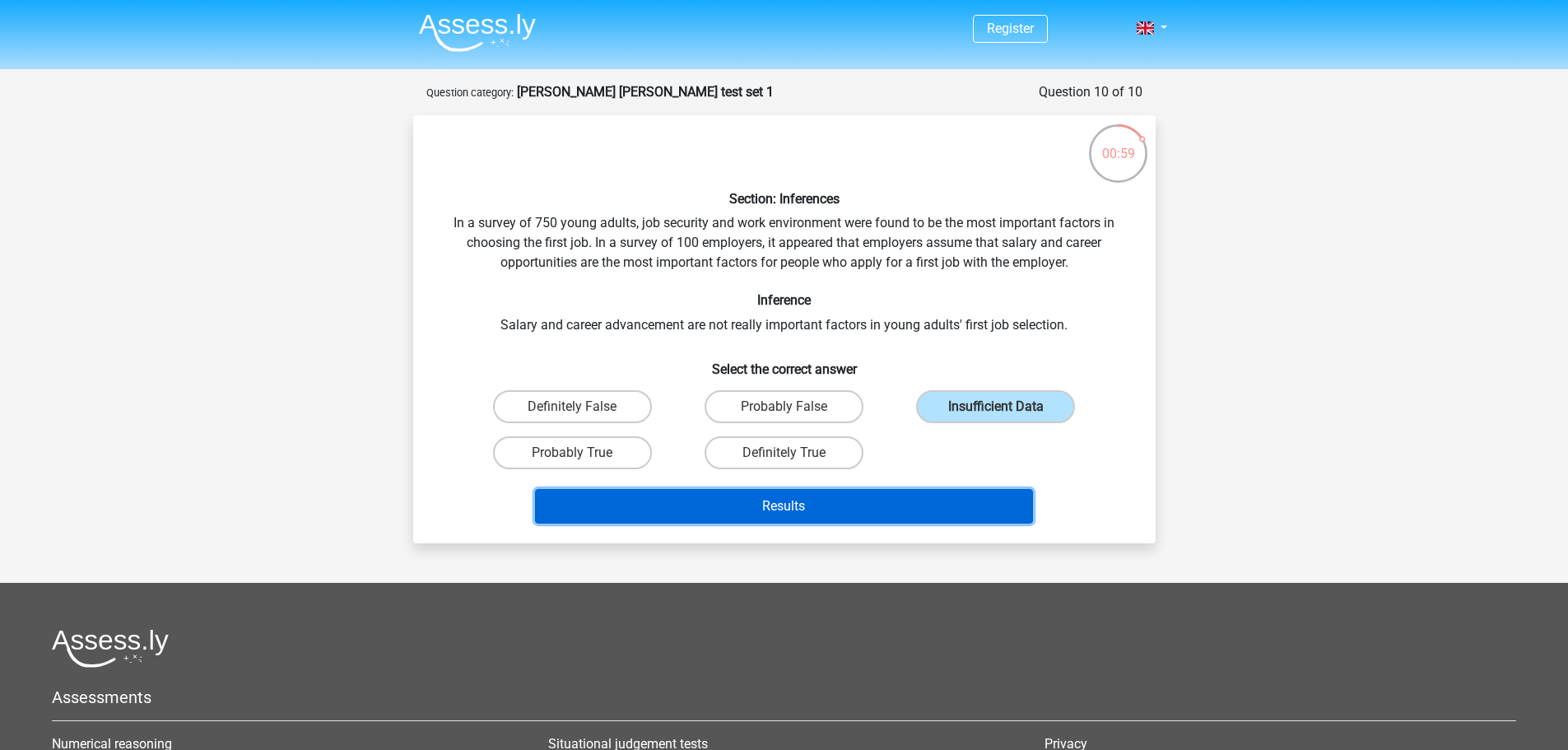
click at [885, 504] on button "Results" at bounding box center [783, 506] width 498 height 35
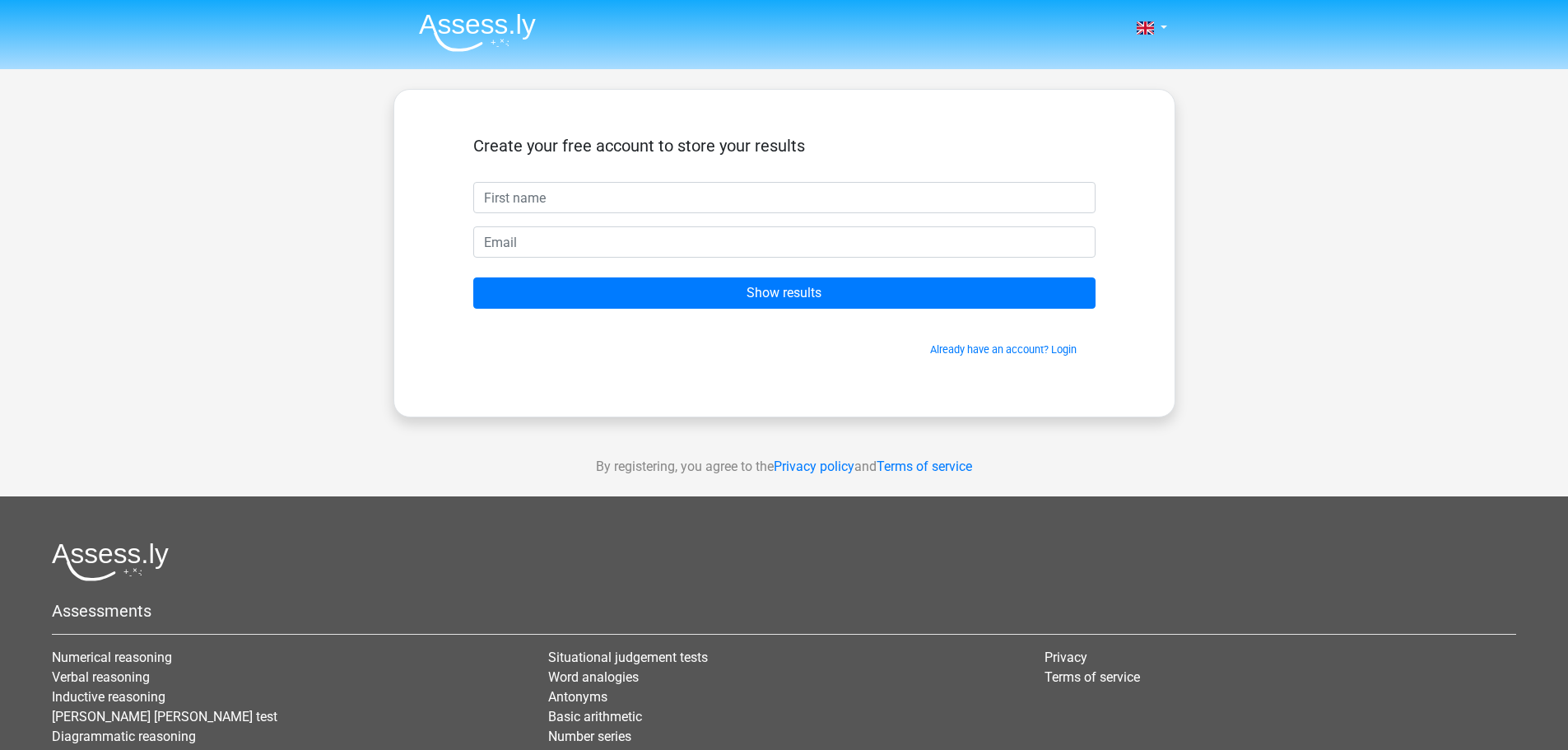
click at [531, 195] on input "text" at bounding box center [784, 197] width 622 height 31
type input "Tingis"
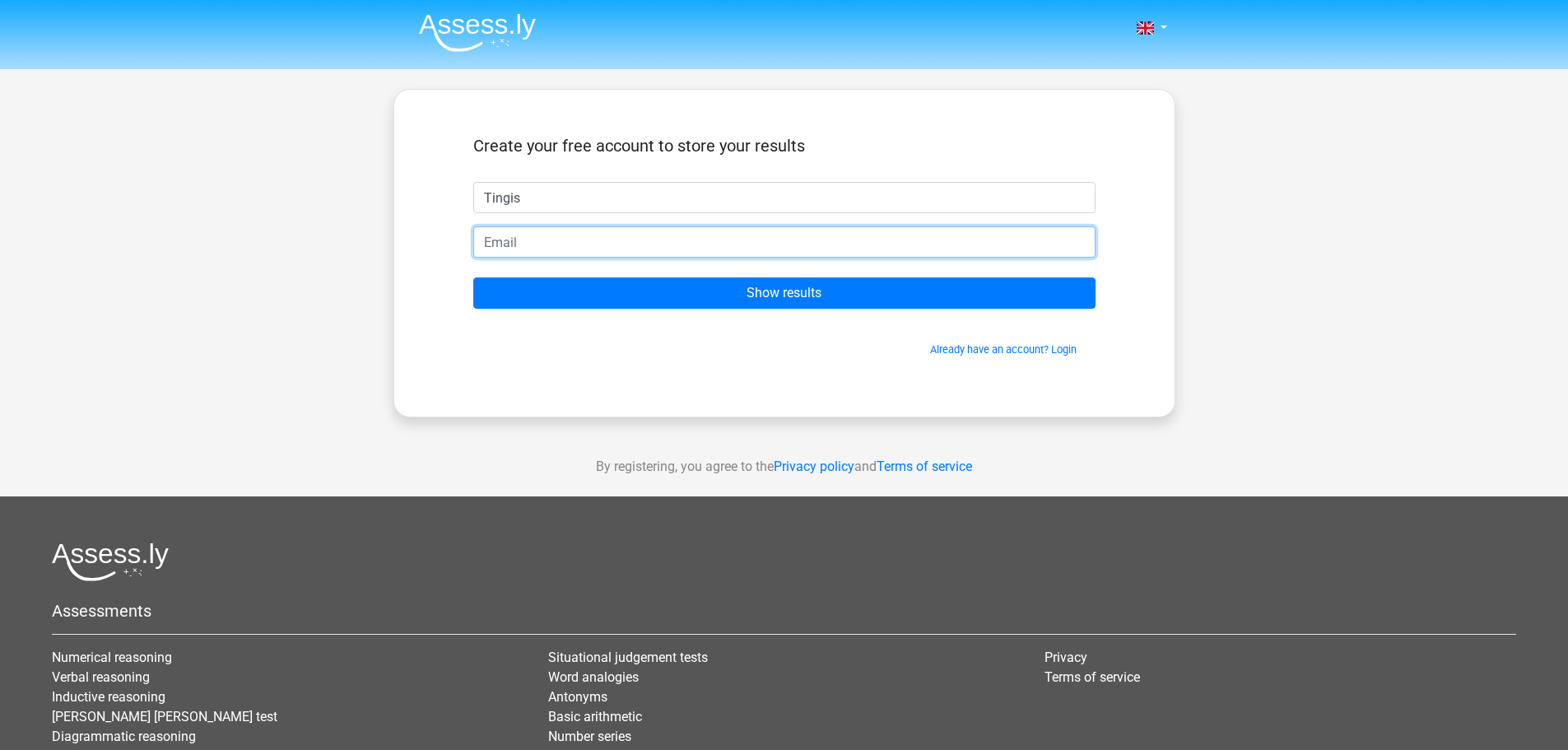
click at [552, 242] on input "email" at bounding box center [784, 242] width 622 height 31
type input "[EMAIL_ADDRESS][DOMAIN_NAME]"
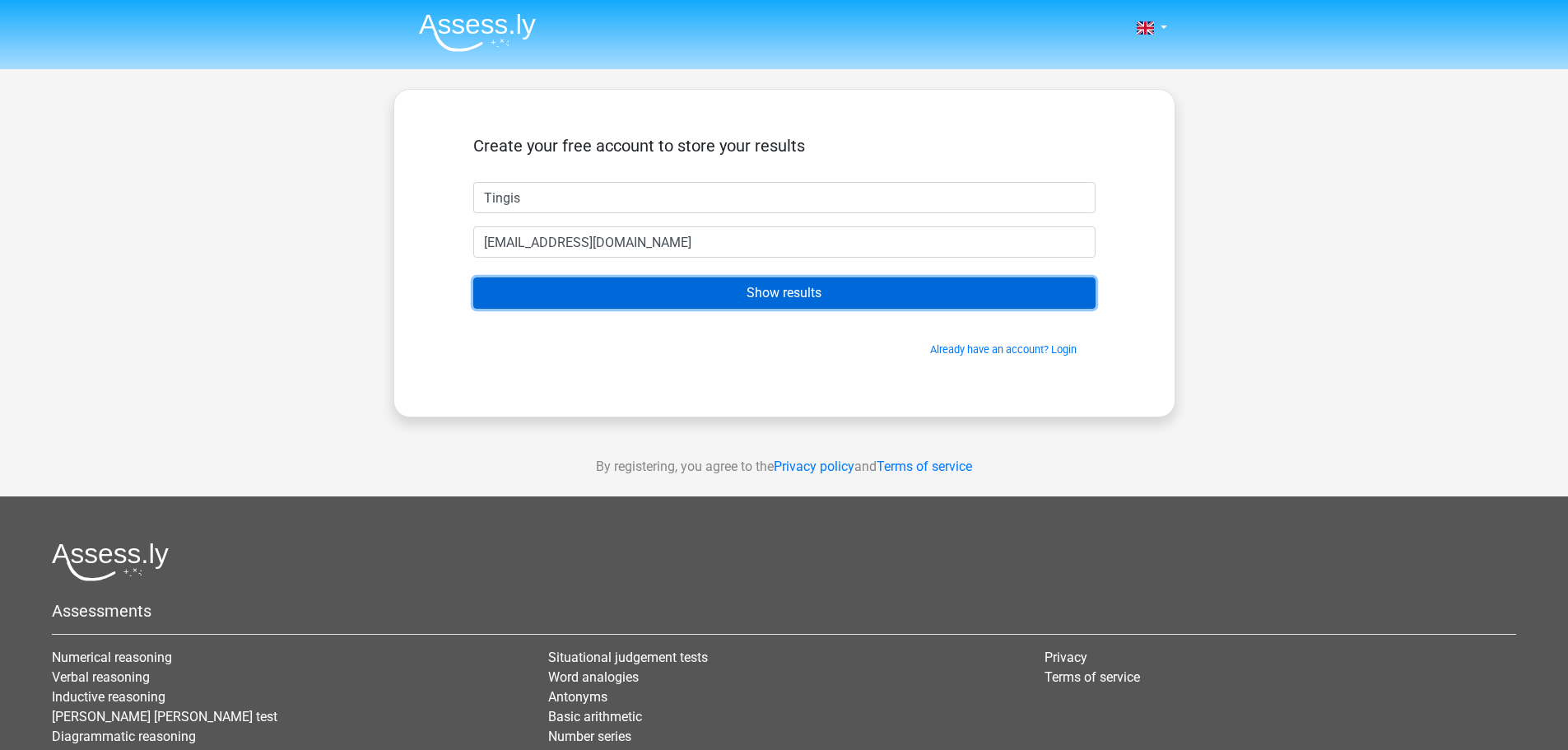
click at [792, 293] on input "Show results" at bounding box center [784, 292] width 622 height 31
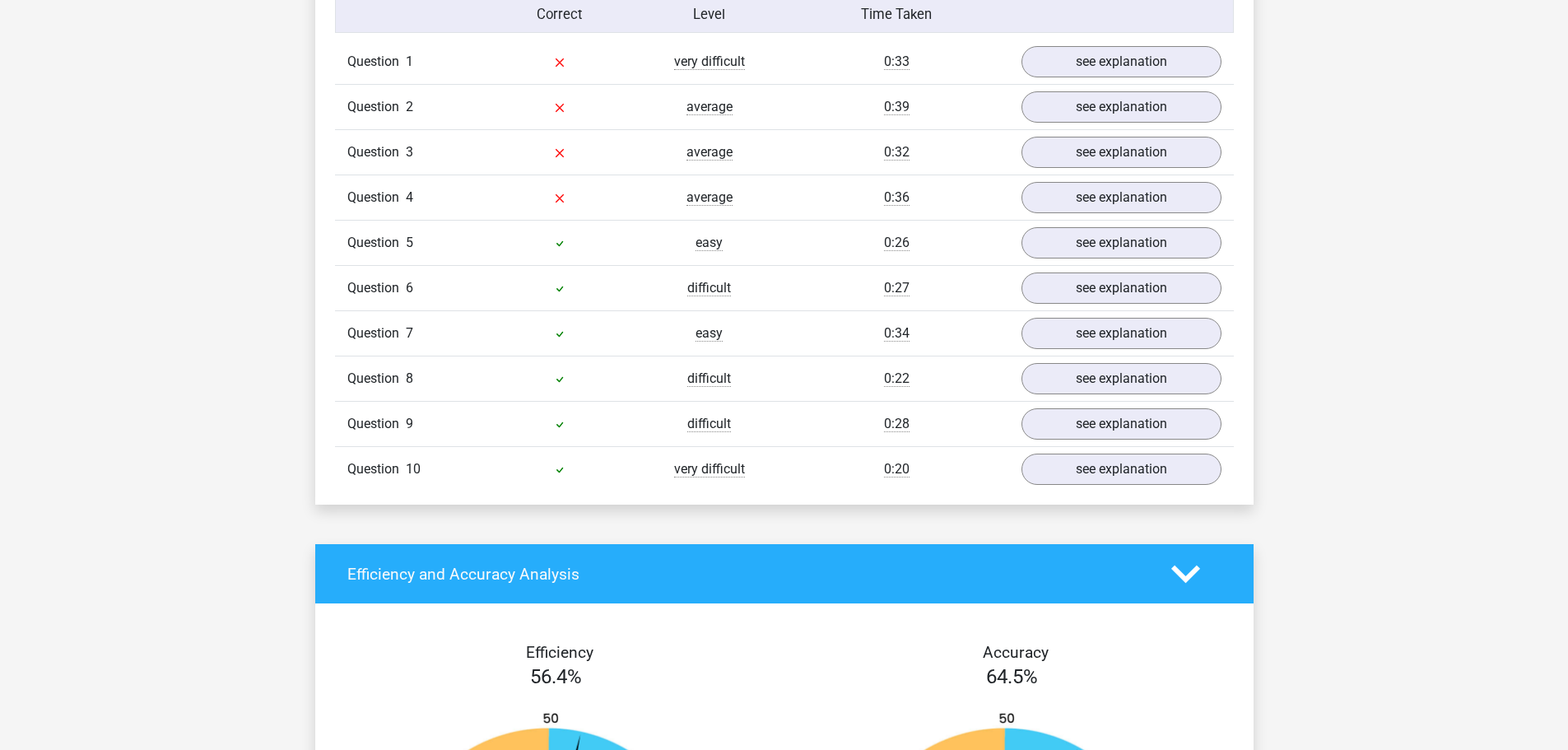
scroll to position [1317, 0]
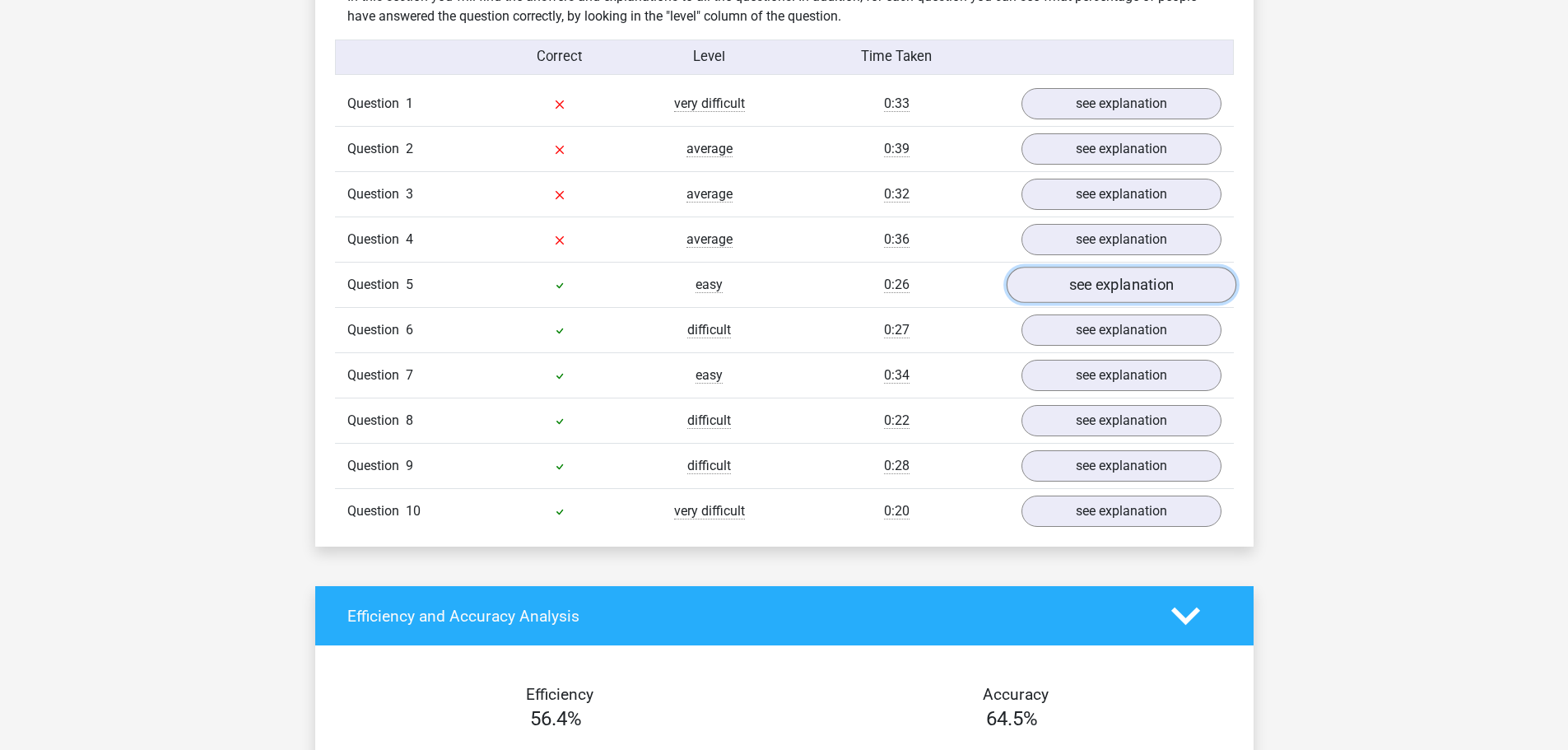
click at [1129, 271] on link "see explanation" at bounding box center [1120, 286] width 230 height 36
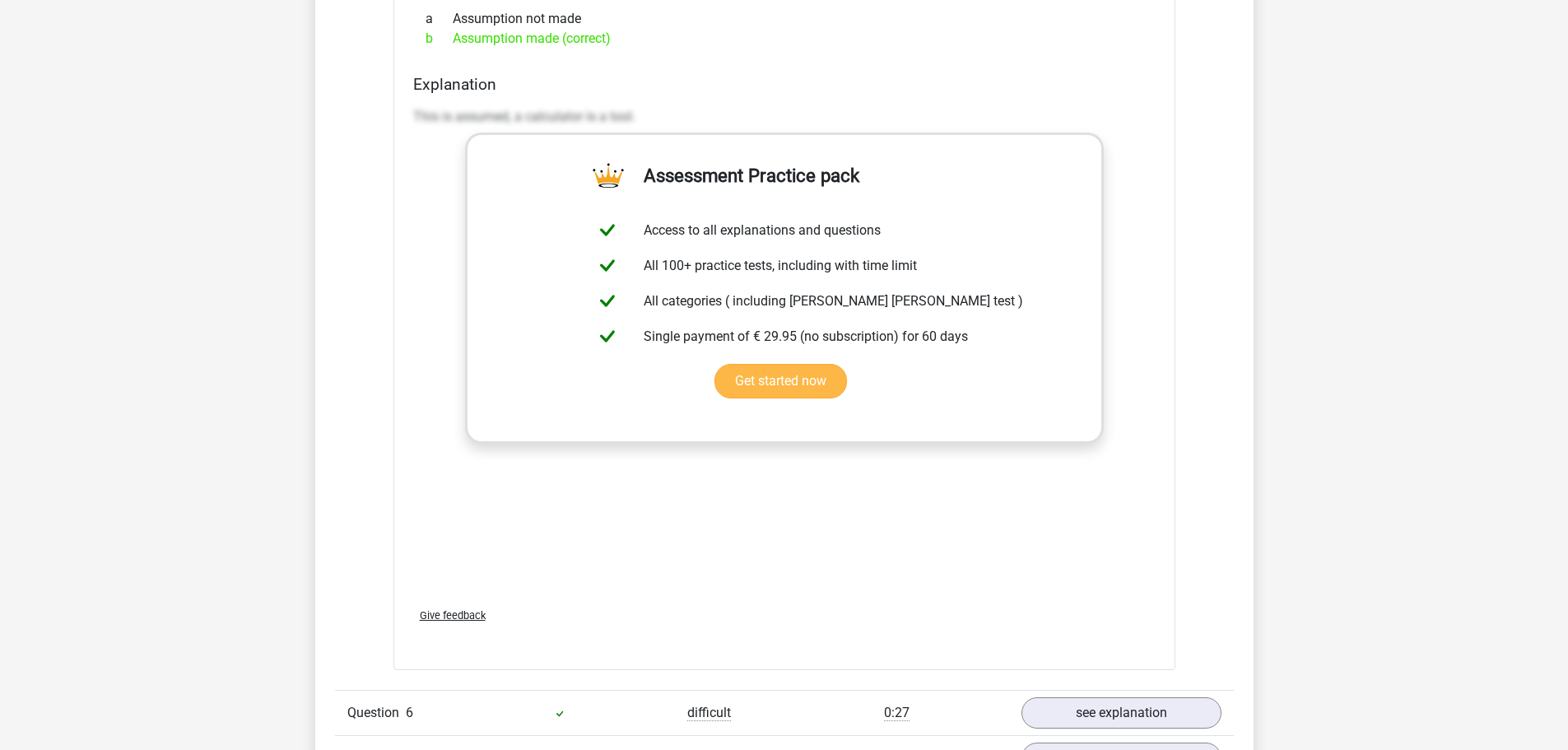
scroll to position [2058, 0]
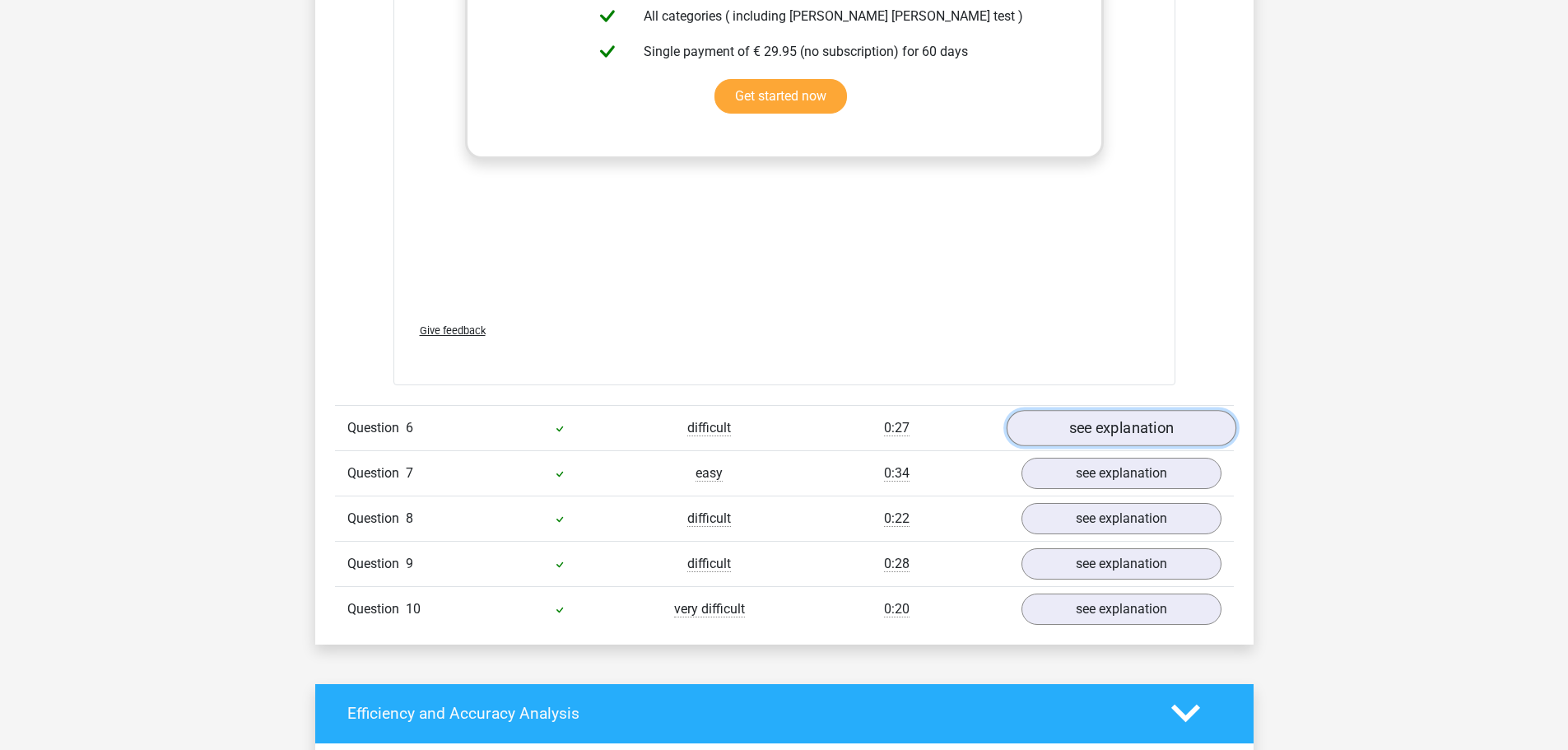
click at [1097, 414] on link "see explanation" at bounding box center [1120, 428] width 230 height 36
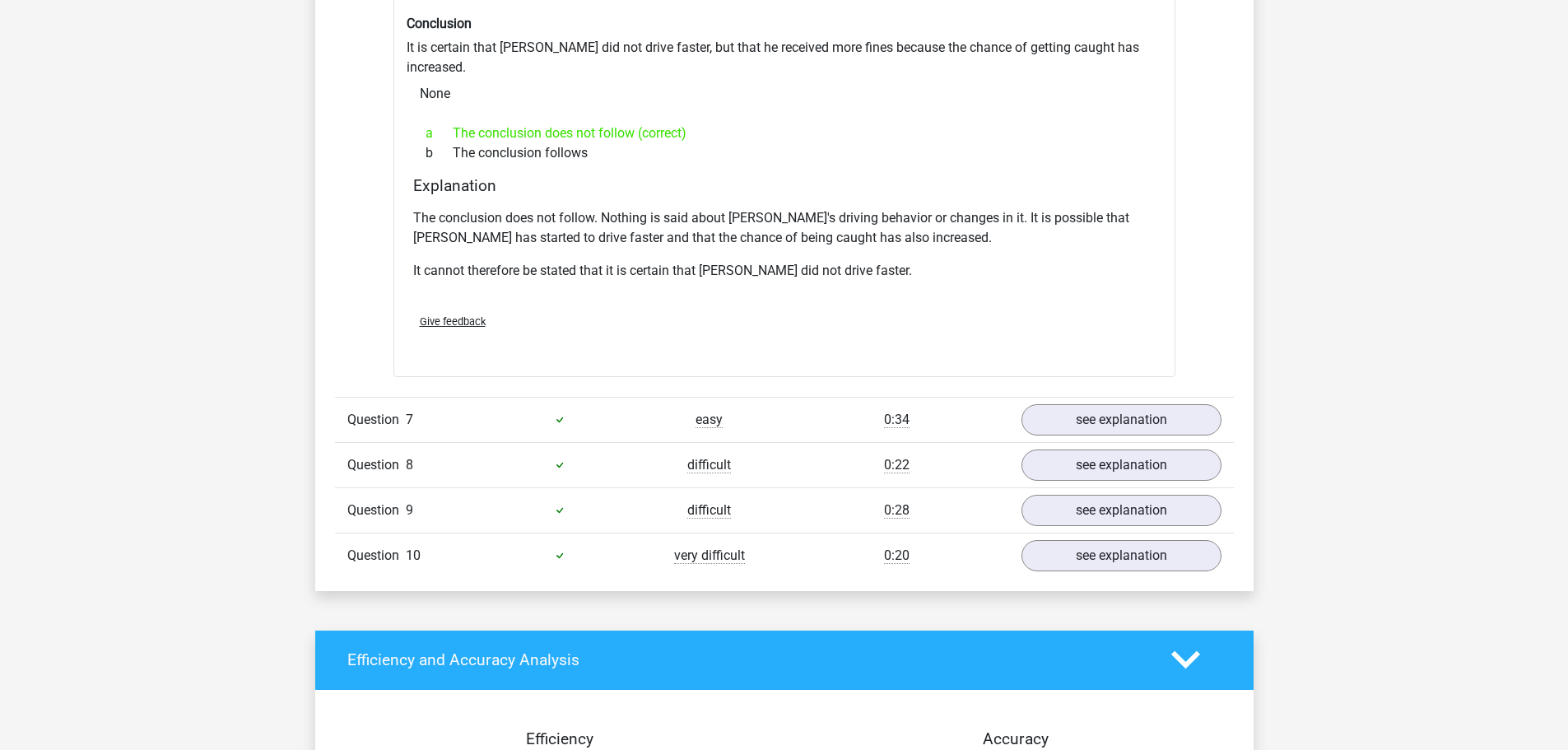
scroll to position [2642, 0]
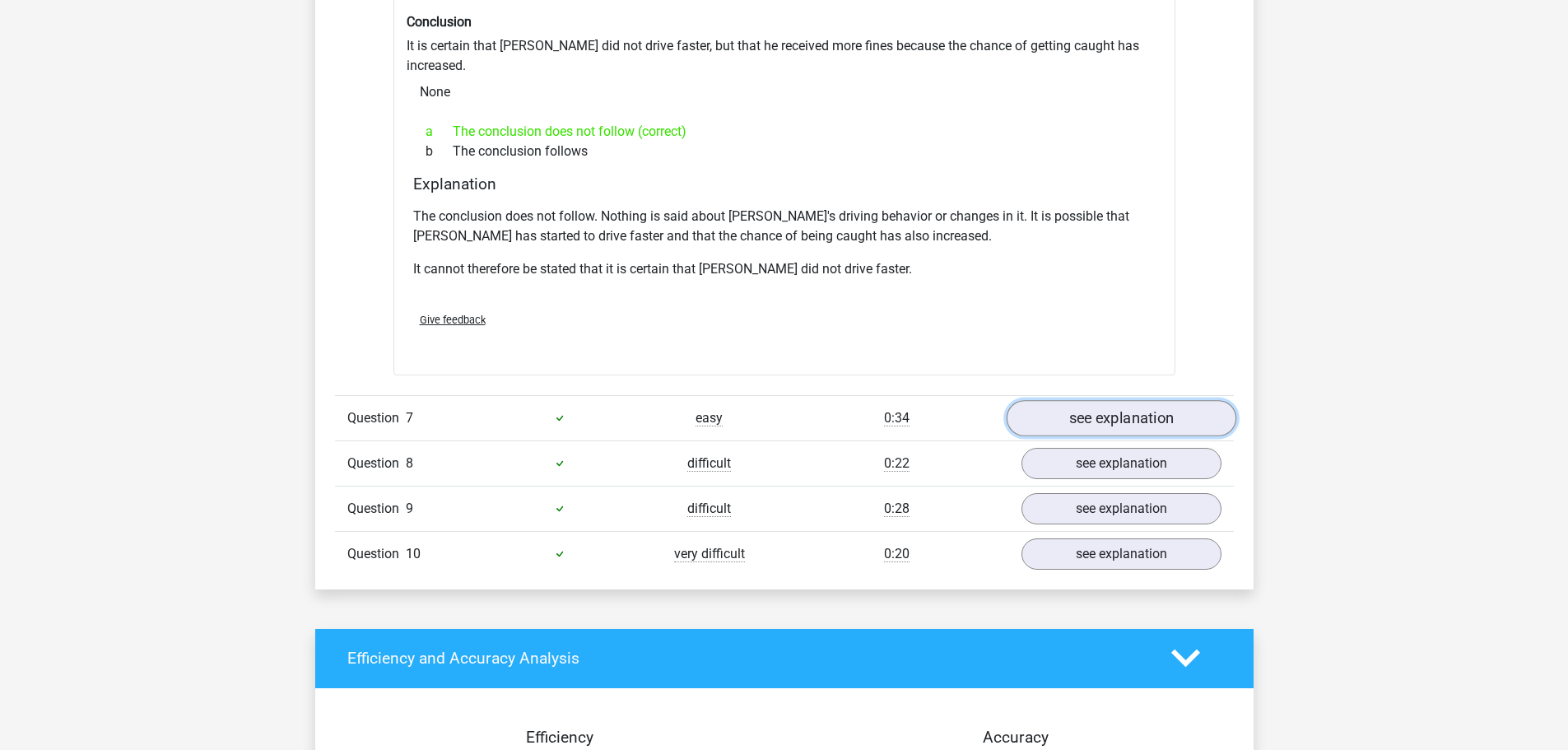
click at [1059, 400] on link "see explanation" at bounding box center [1120, 418] width 230 height 36
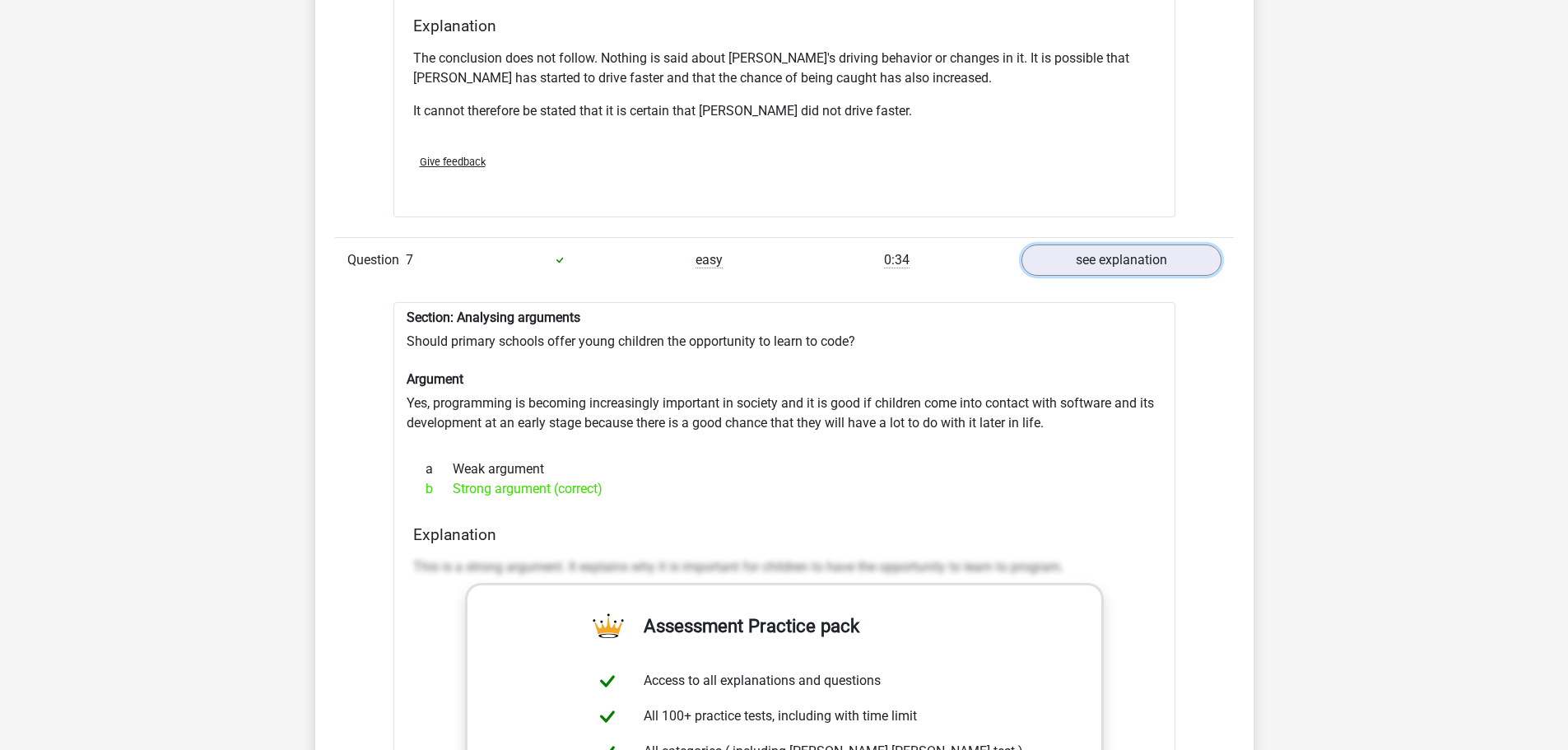
scroll to position [2806, 0]
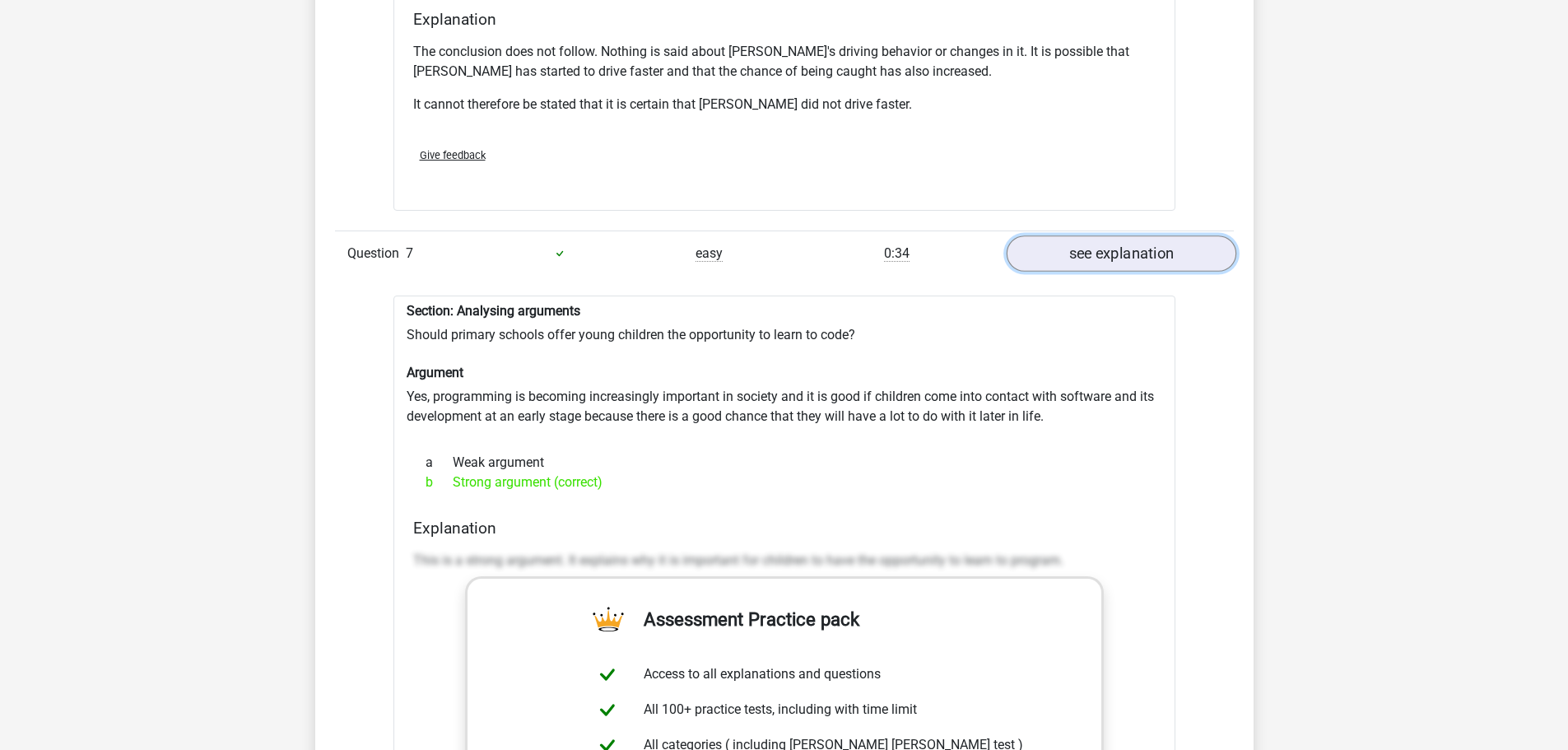
click at [1124, 236] on link "see explanation" at bounding box center [1120, 253] width 230 height 36
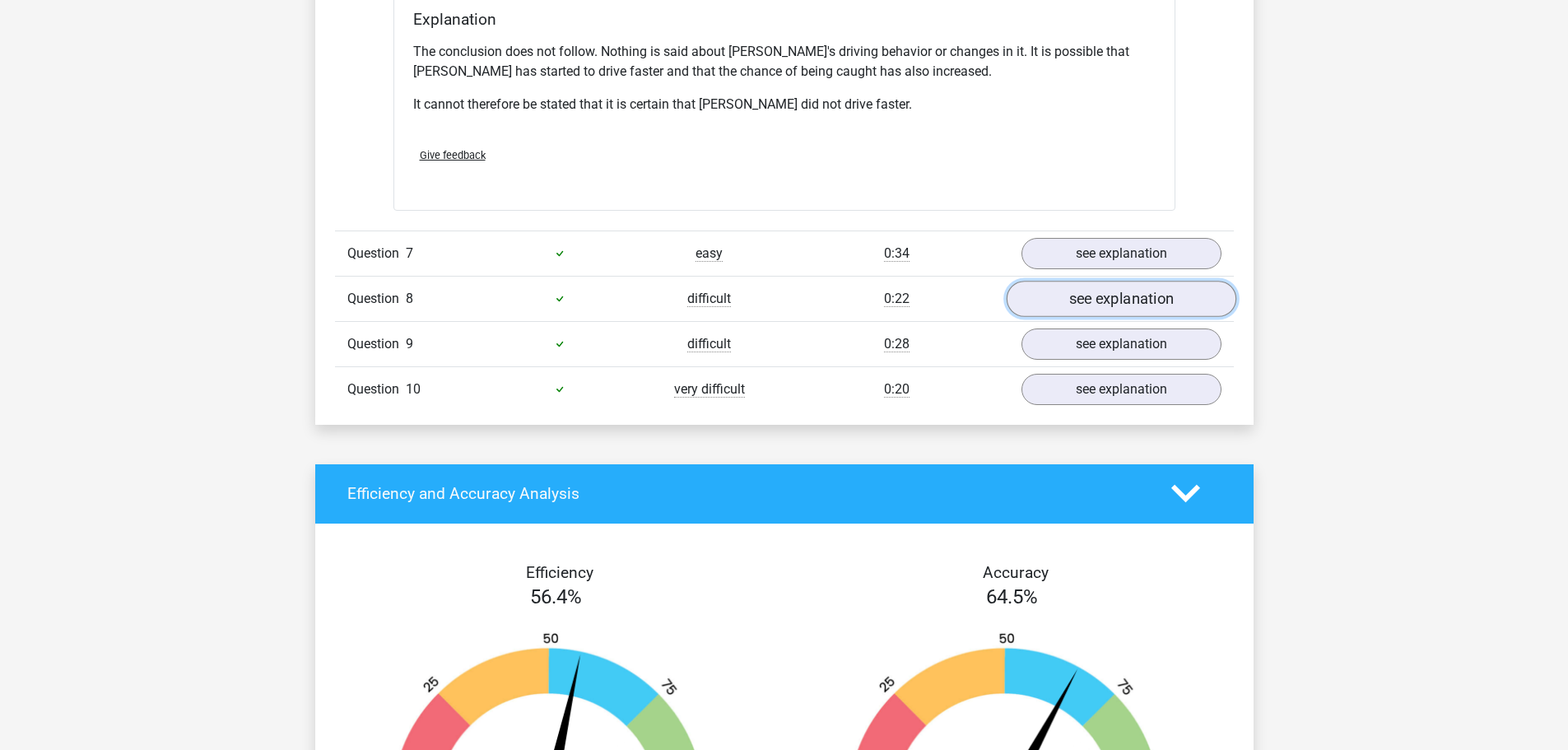
click at [1098, 281] on link "see explanation" at bounding box center [1120, 298] width 230 height 36
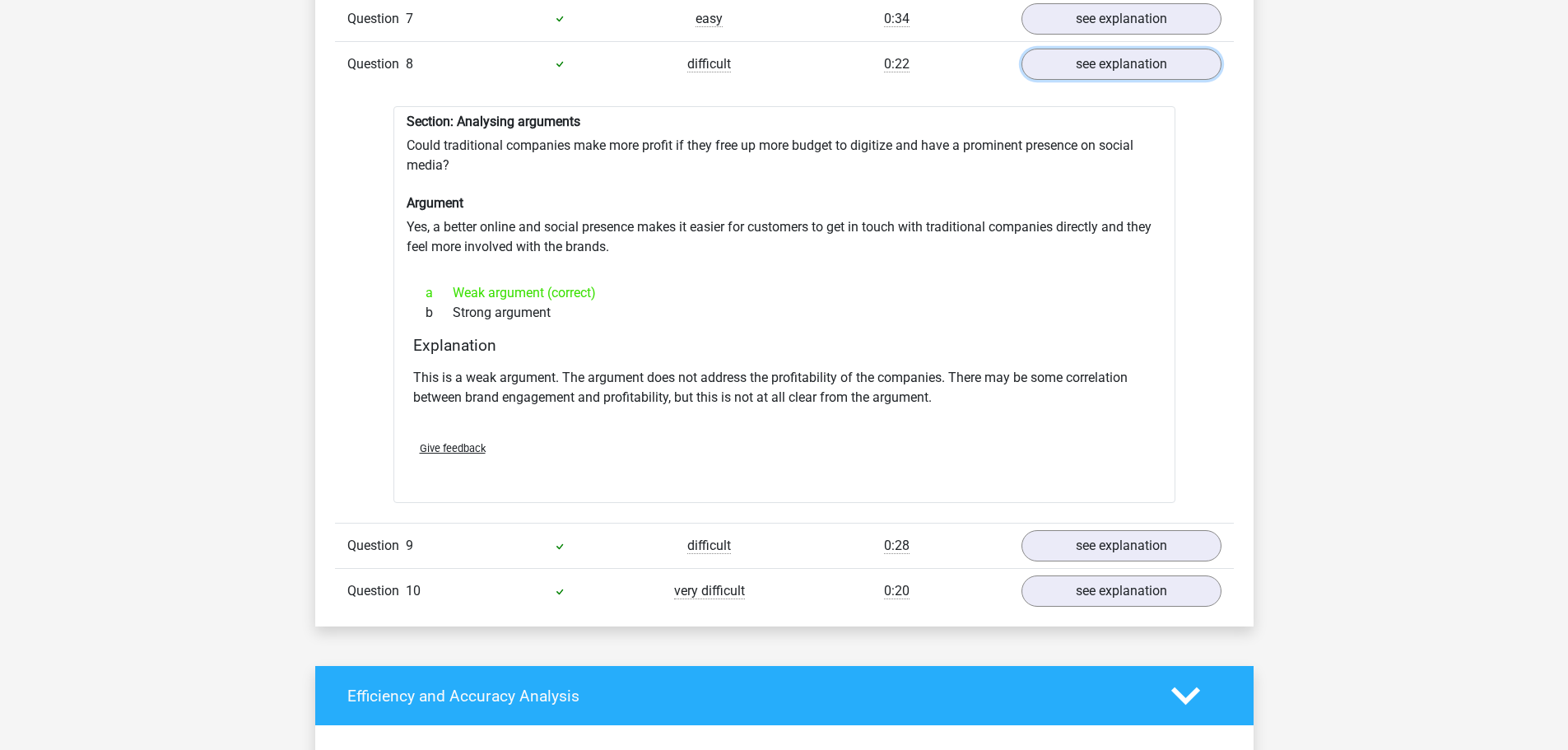
scroll to position [3136, 0]
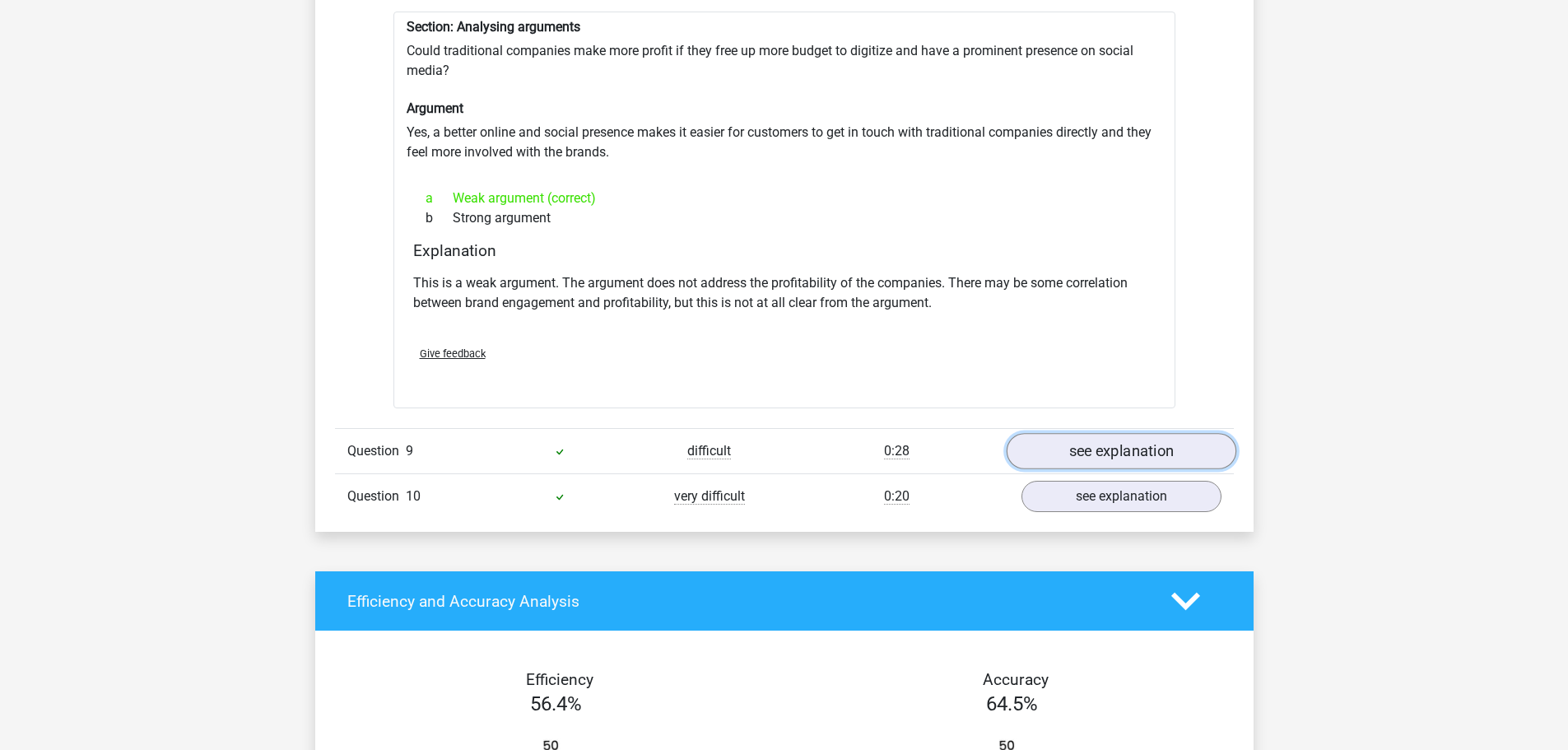
click at [1071, 433] on link "see explanation" at bounding box center [1120, 451] width 230 height 36
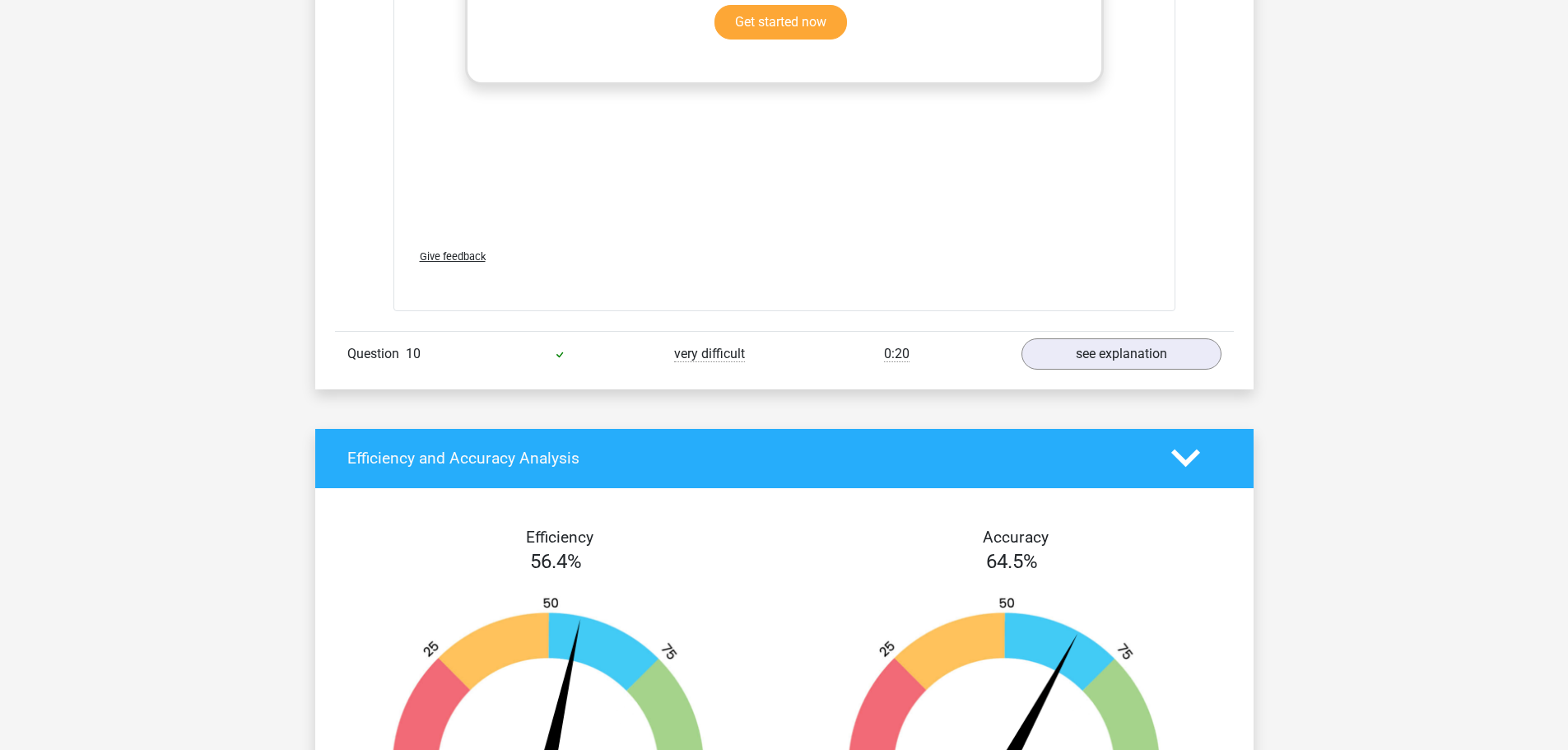
scroll to position [4205, 0]
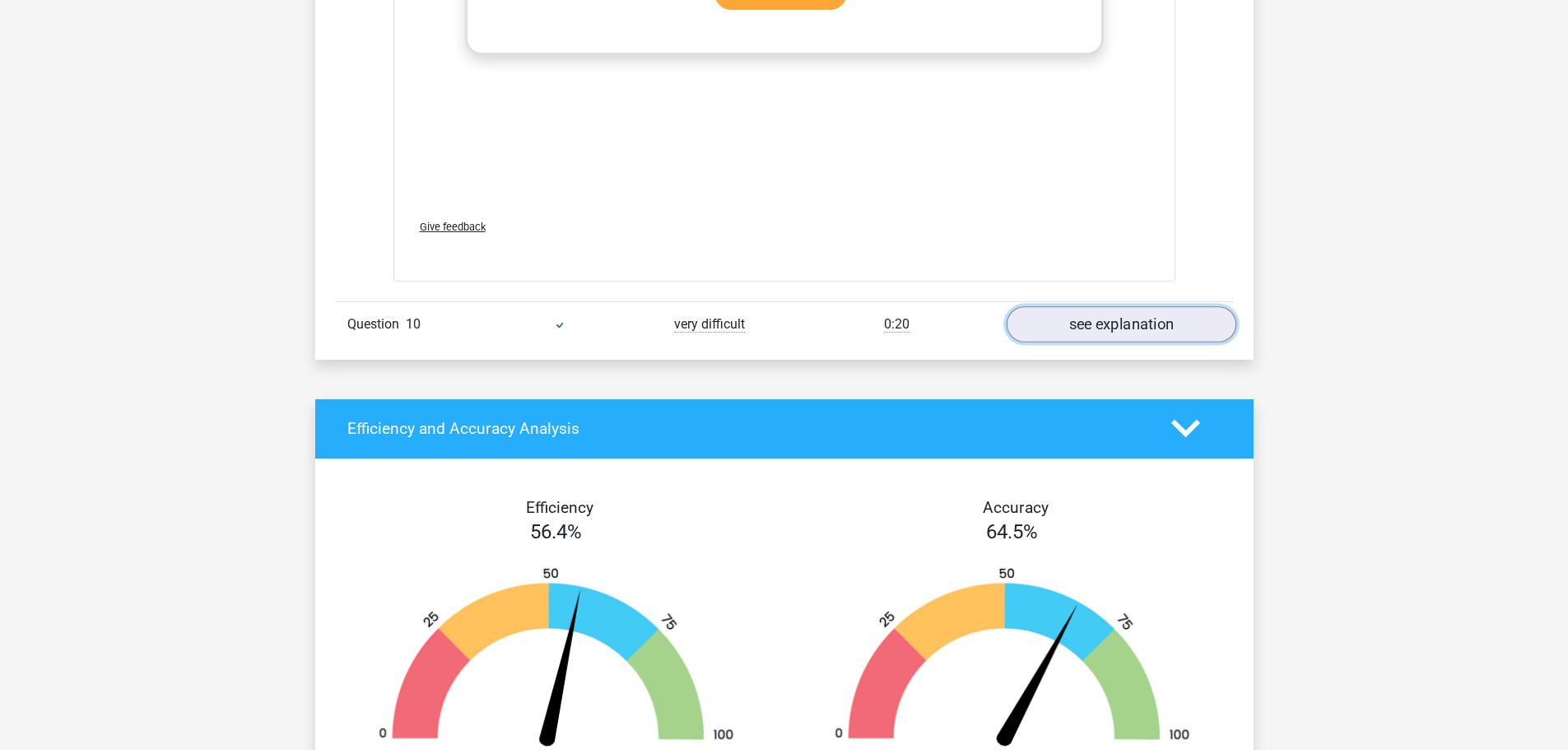
click at [1107, 306] on link "see explanation" at bounding box center [1120, 324] width 230 height 36
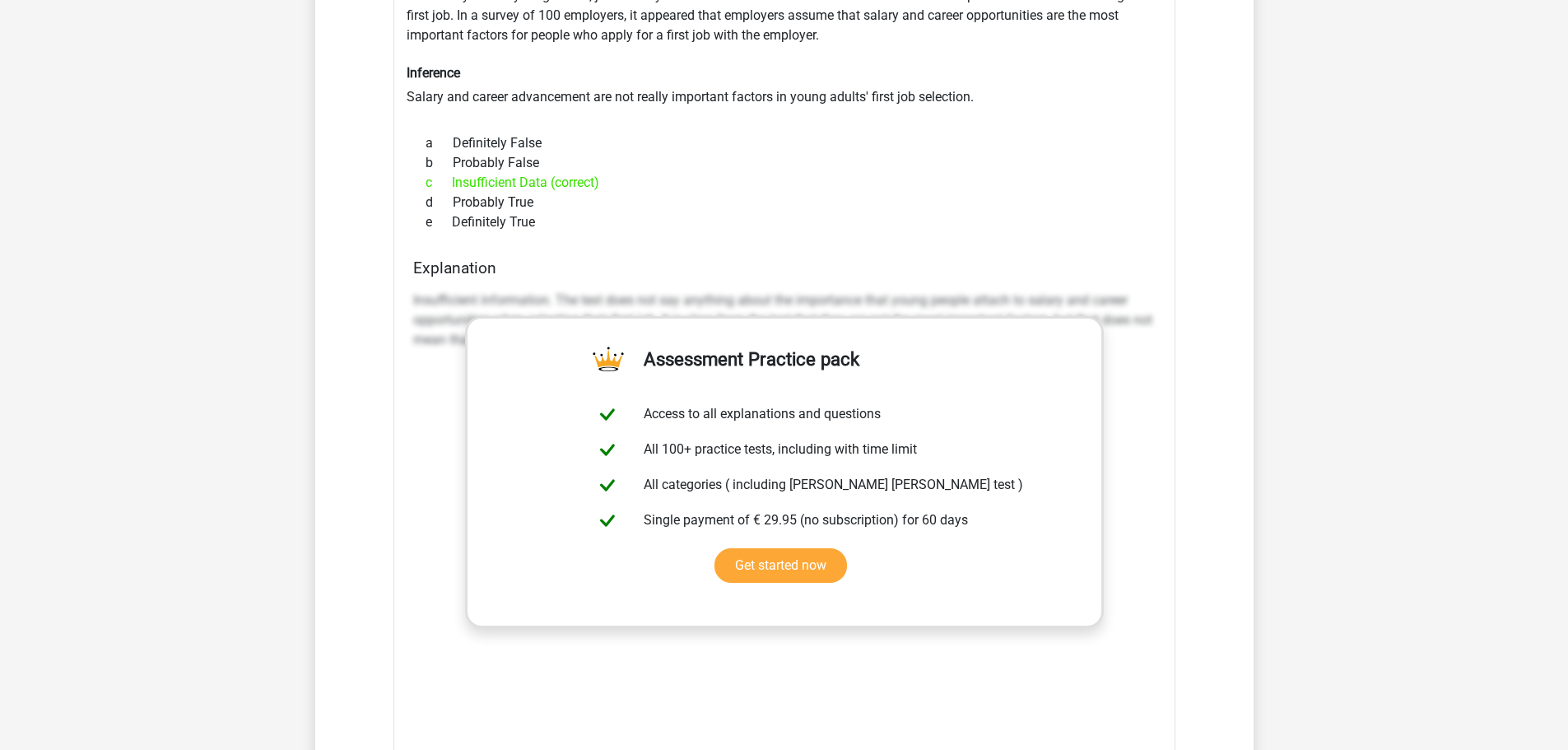
scroll to position [4534, 0]
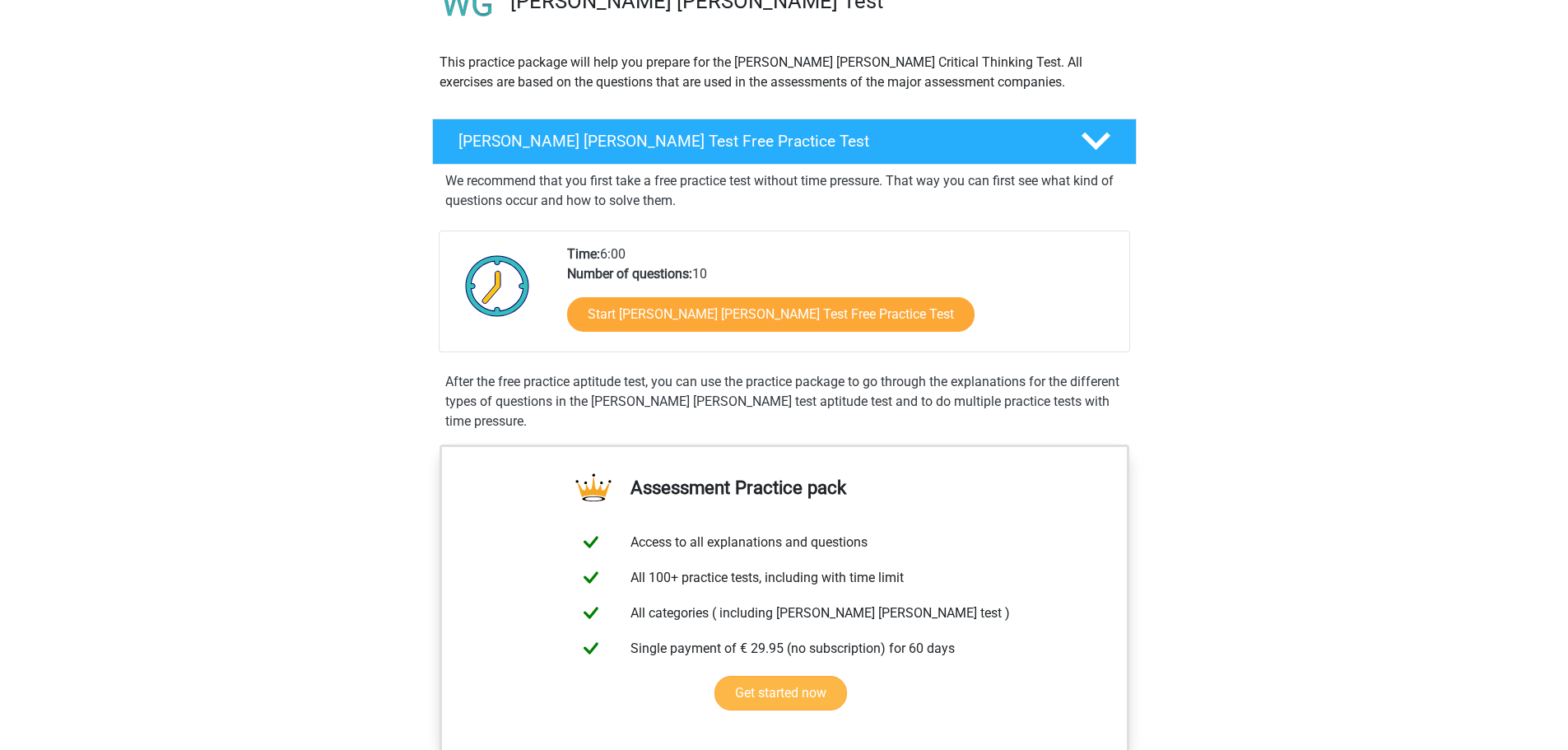
scroll to position [164, 0]
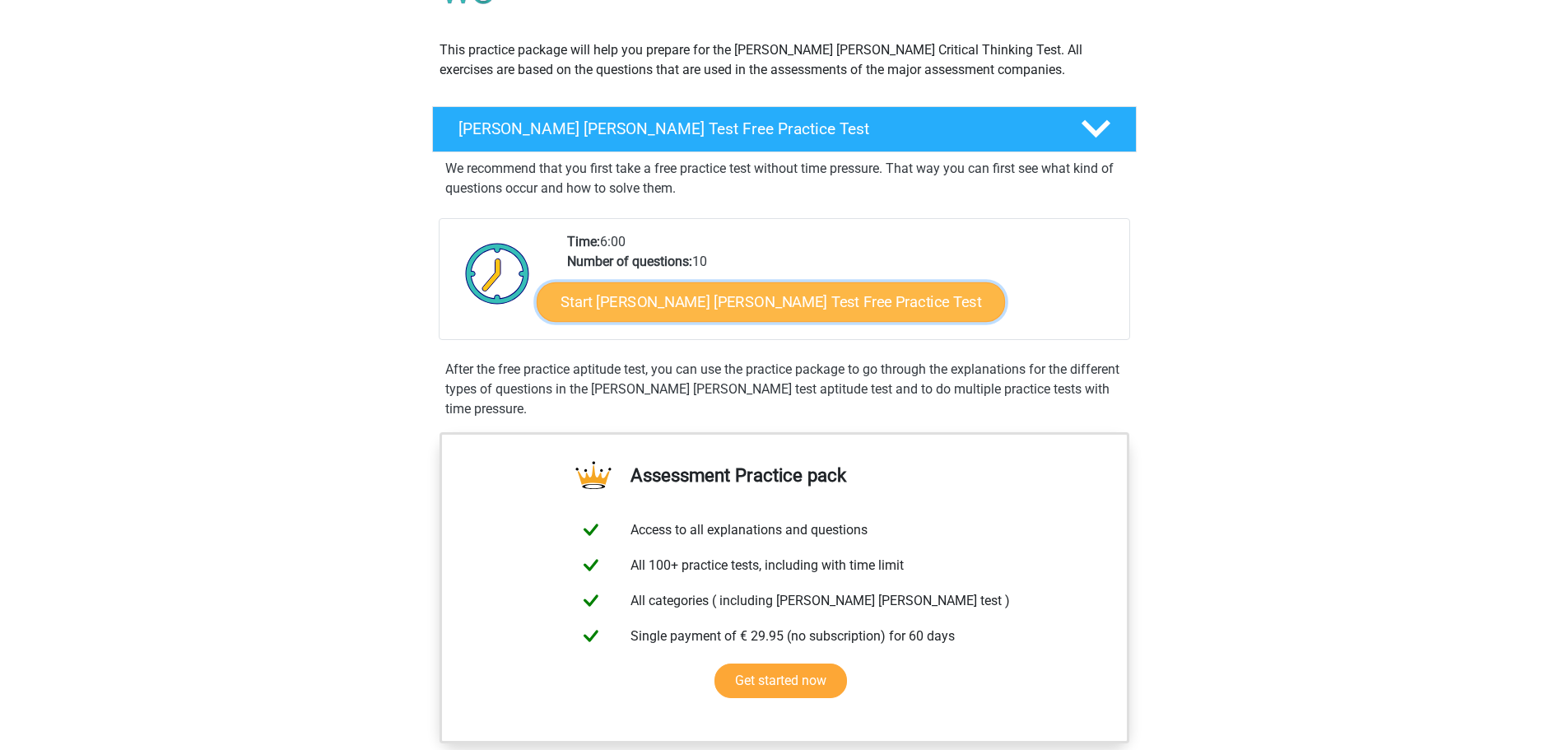
click at [747, 302] on link "Start [PERSON_NAME] [PERSON_NAME] Test Free Practice Test" at bounding box center [770, 302] width 469 height 40
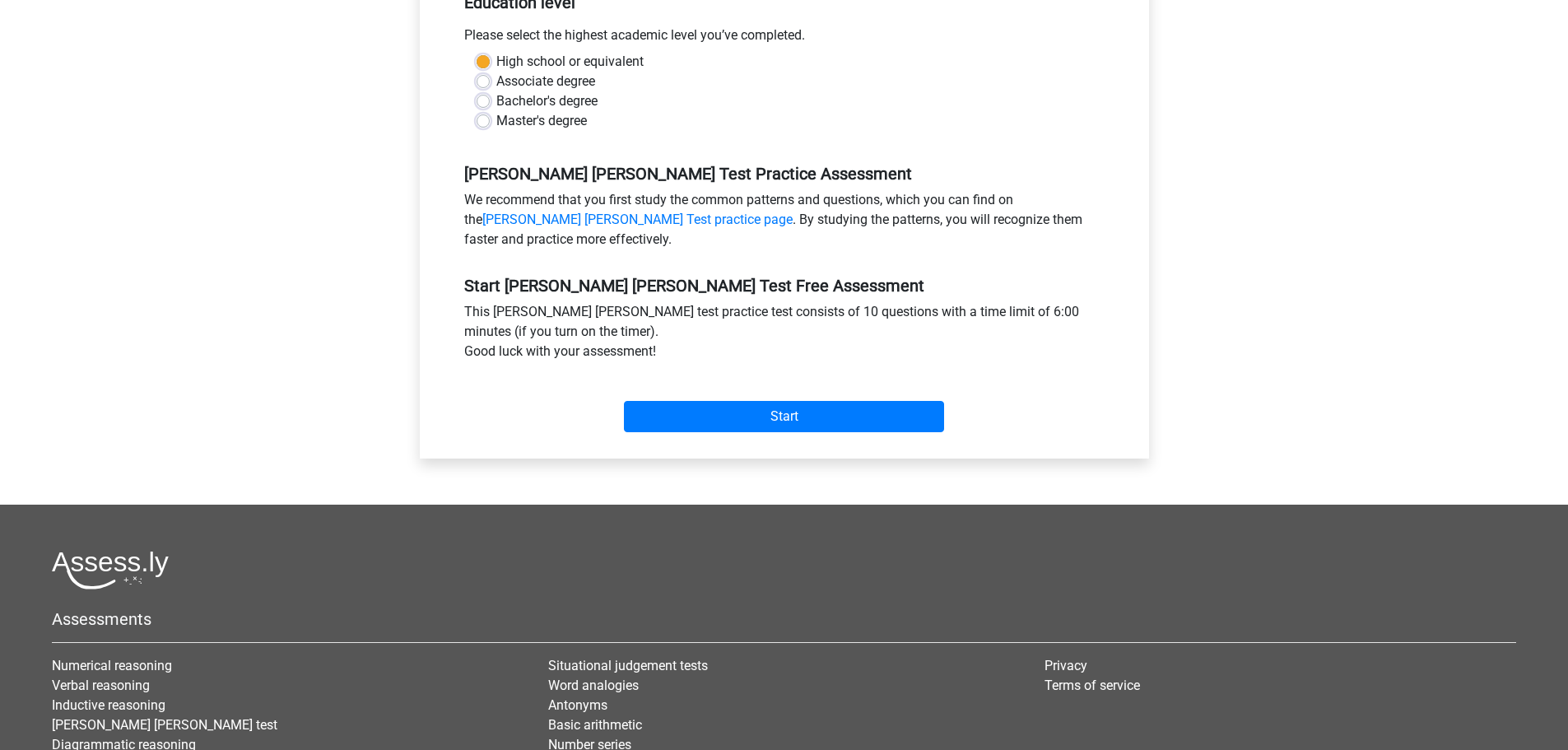
scroll to position [412, 0]
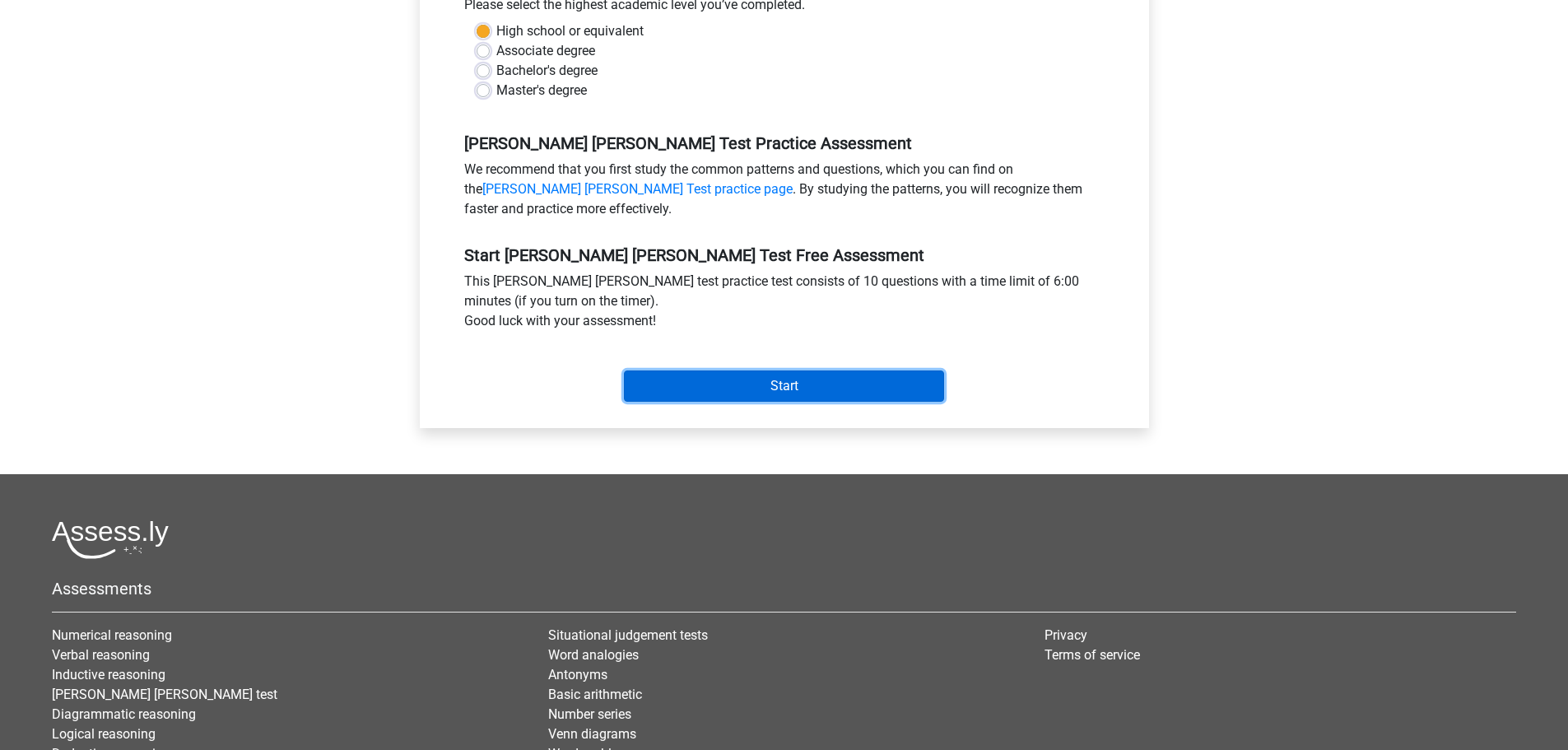
click at [779, 370] on input "Start" at bounding box center [784, 386] width 320 height 31
